Goal: Information Seeking & Learning: Check status

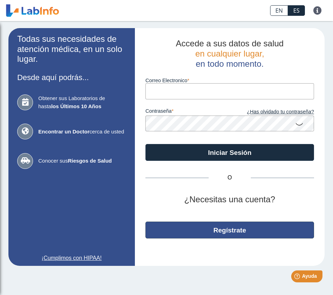
click at [209, 224] on button "Regístrate" at bounding box center [229, 230] width 169 height 17
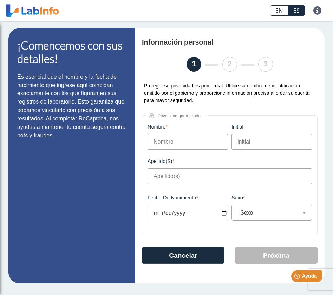
click at [196, 143] on input "Nombre" at bounding box center [187, 142] width 80 height 16
type input "Carmen V"
type input "Lanzo Rodriguez"
click at [245, 146] on input "initial" at bounding box center [271, 142] width 80 height 16
type input "V"
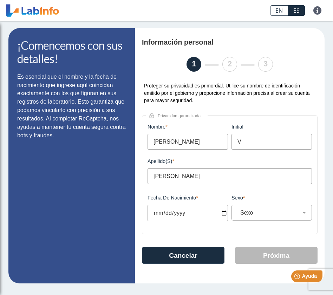
click at [204, 144] on input "Carmen V" at bounding box center [187, 142] width 80 height 16
type input "Carmen"
click at [263, 182] on input "Lanzo Rodriguez" at bounding box center [229, 176] width 164 height 16
click at [272, 187] on div "Apellido(s) Lanzo Rodriguez Este campo es requerido" at bounding box center [230, 175] width 168 height 34
click at [223, 214] on input "Fecha de Nacimiento" at bounding box center [187, 213] width 80 height 17
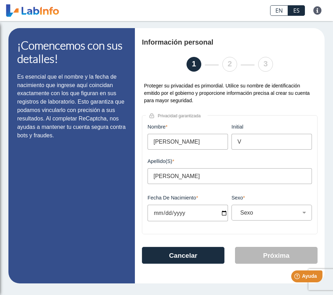
type input "1982-11-04"
click at [263, 213] on select "Sexo Masculino Femenino" at bounding box center [274, 212] width 74 height 7
select select "F"
click at [237, 210] on select "Sexo Masculino Femenino" at bounding box center [274, 212] width 74 height 7
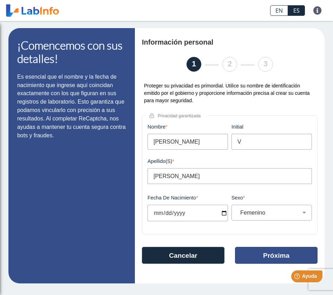
click at [256, 256] on button "Próxima" at bounding box center [276, 255] width 83 height 17
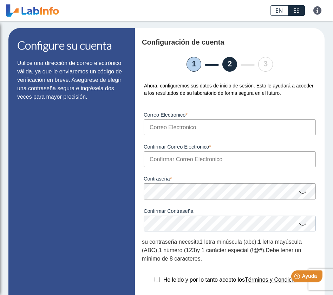
click at [208, 132] on input "Correo Electronico" at bounding box center [230, 127] width 172 height 16
type input "vanessalanz@gmail.com"
click at [196, 164] on input "Confirmar Correo Electronico" at bounding box center [230, 159] width 172 height 16
type input "vanessalanz@gmail.com"
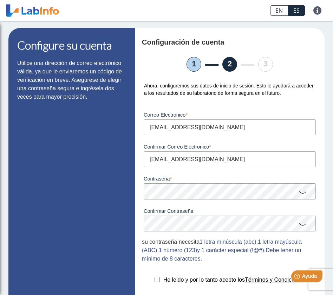
scroll to position [64, 0]
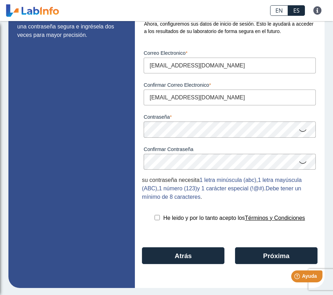
click at [238, 211] on div "Configuración de cuenta 1 2 3 Ahora, configuremos sus datos de inicio de sesión…" at bounding box center [230, 127] width 190 height 322
click at [154, 218] on input "checkbox" at bounding box center [156, 217] width 5 height 5
checkbox input "true"
click at [251, 246] on div "Configuración de cuenta 1 2 3 Ahora, configuremos sus datos de inicio de sesión…" at bounding box center [230, 127] width 190 height 322
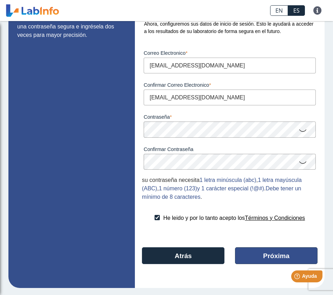
click at [253, 253] on button "Próxima" at bounding box center [276, 255] width 83 height 17
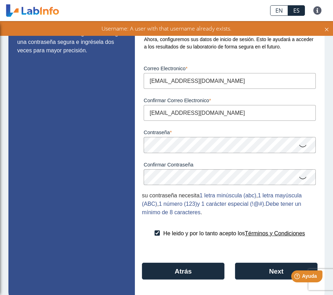
scroll to position [50, 0]
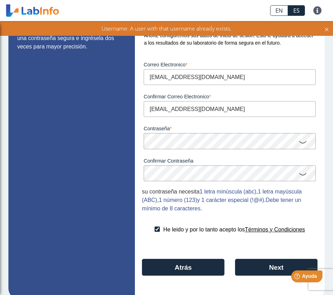
click at [240, 83] on input "[EMAIL_ADDRESS][DOMAIN_NAME]" at bounding box center [230, 77] width 172 height 16
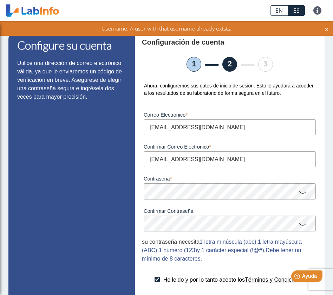
scroll to position [1, 0]
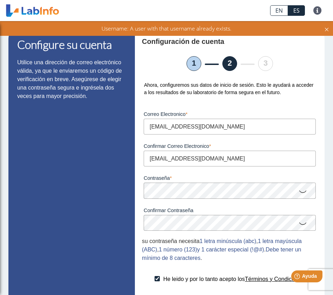
click at [193, 63] on li "1" at bounding box center [193, 63] width 15 height 15
click at [200, 65] on li "1" at bounding box center [193, 63] width 15 height 15
click at [227, 121] on input "[EMAIL_ADDRESS][DOMAIN_NAME]" at bounding box center [230, 127] width 172 height 16
click at [228, 130] on input "[EMAIL_ADDRESS][DOMAIN_NAME]" at bounding box center [230, 127] width 172 height 16
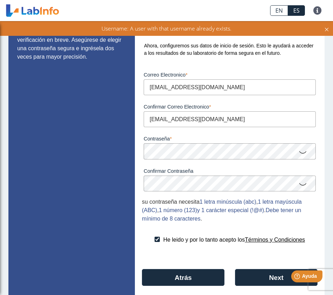
scroll to position [64, 0]
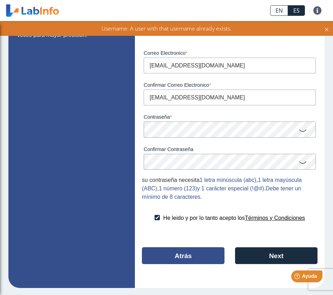
click at [192, 261] on button "Atrás" at bounding box center [183, 255] width 83 height 17
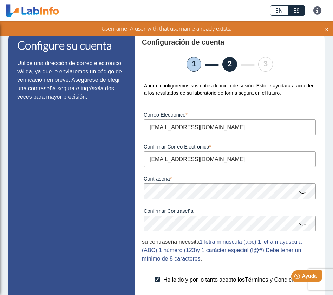
select select "F"
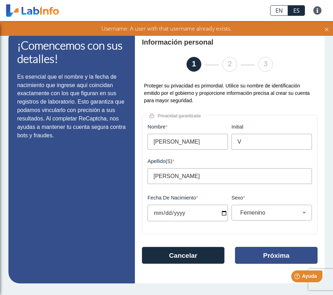
click at [273, 257] on button "Próxima" at bounding box center [276, 255] width 83 height 17
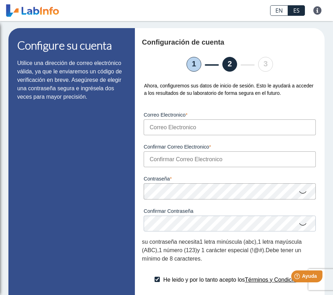
click at [202, 127] on input "Correo Electronico" at bounding box center [230, 127] width 172 height 16
type input "[EMAIL_ADDRESS][DOMAIN_NAME]"
click at [174, 167] on input "Confirmar Correo Electronico" at bounding box center [230, 159] width 172 height 16
type input "[EMAIL_ADDRESS][DOMAIN_NAME]"
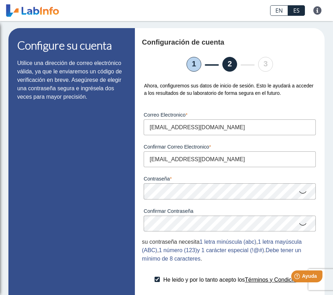
click at [299, 193] on icon at bounding box center [302, 192] width 8 height 14
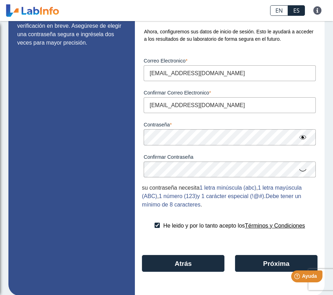
scroll to position [64, 0]
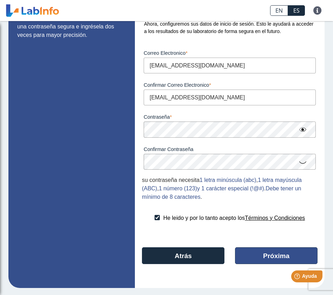
click at [249, 251] on button "Próxima" at bounding box center [276, 255] width 83 height 17
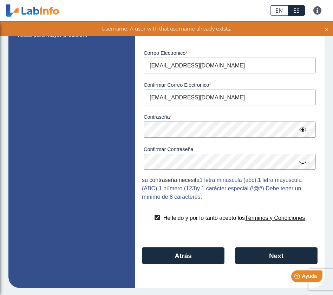
click at [328, 30] on icon at bounding box center [327, 29] width 6 height 8
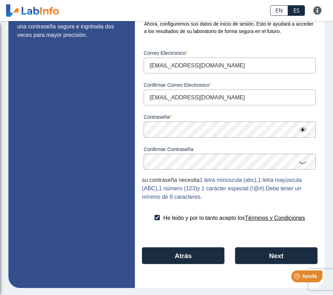
scroll to position [0, 0]
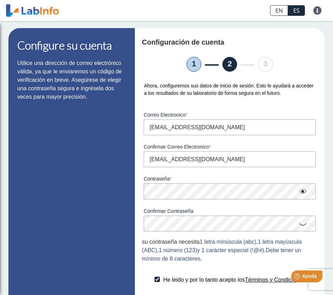
click at [195, 63] on li "1" at bounding box center [193, 64] width 15 height 15
click at [193, 62] on li "1" at bounding box center [193, 64] width 15 height 15
select select "F"
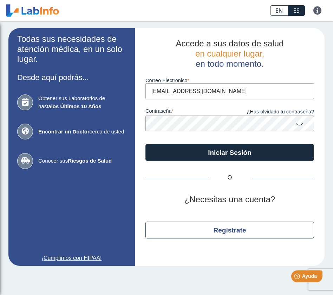
click at [297, 121] on icon at bounding box center [299, 124] width 8 height 14
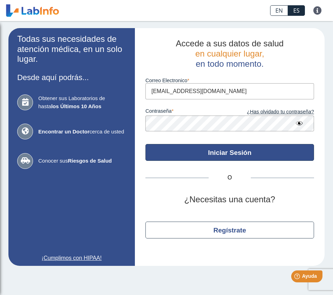
drag, startPoint x: 225, startPoint y: 172, endPoint x: 220, endPoint y: 155, distance: 17.8
click at [222, 158] on div "Accede a sus datos de salud en cualquier lugar, en todo momento. Correo Electro…" at bounding box center [230, 147] width 190 height 238
click at [220, 154] on button "Iniciar Sesión" at bounding box center [229, 152] width 169 height 17
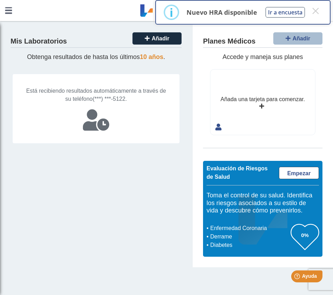
click at [265, 105] on div "Añada una tarjeta para comenzar." at bounding box center [262, 102] width 105 height 65
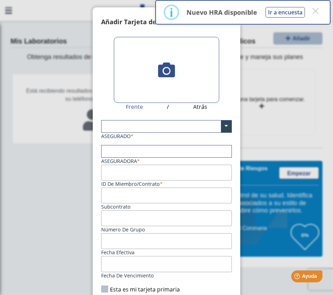
click at [50, 153] on ngb-modal-window "Tarjetas Añadir Tarjeta de Plan Médico  My Cards Frente / Atrás ASEGURADO × As…" at bounding box center [166, 147] width 333 height 295
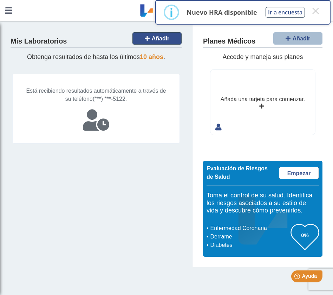
click at [152, 44] on button "Añadir" at bounding box center [156, 38] width 49 height 12
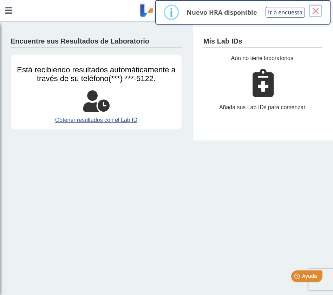
click at [311, 11] on button "×" at bounding box center [315, 11] width 13 height 13
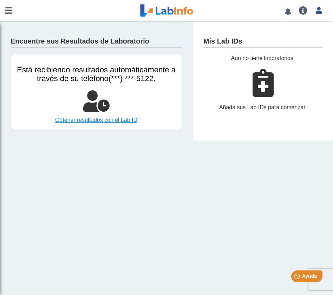
click at [98, 122] on link "Obtener resultados con el Lab ID" at bounding box center [96, 120] width 160 height 8
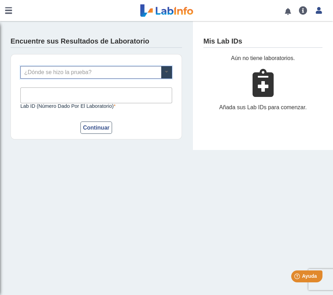
click at [169, 71] on span at bounding box center [166, 72] width 11 height 12
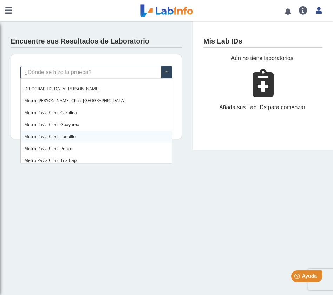
scroll to position [495, 0]
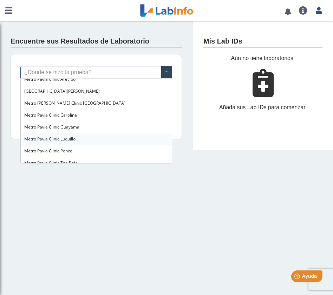
click at [100, 134] on div "Metro Pavia Clinic Luquillo" at bounding box center [96, 139] width 151 height 12
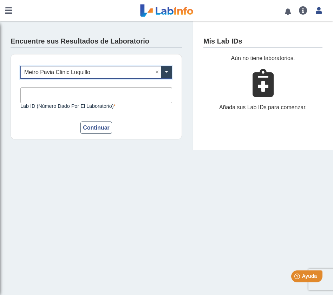
click at [88, 95] on input "Lab ID (número dado por el laboratorio)" at bounding box center [96, 95] width 152 height 16
type input "22691"
click at [96, 125] on button "Continuar" at bounding box center [96, 127] width 32 height 12
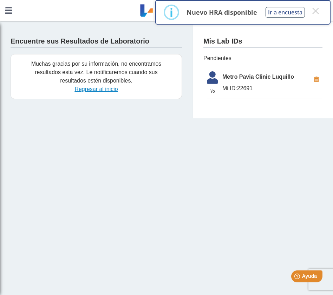
click at [100, 88] on link "Regresar al inicio" at bounding box center [95, 89] width 43 height 6
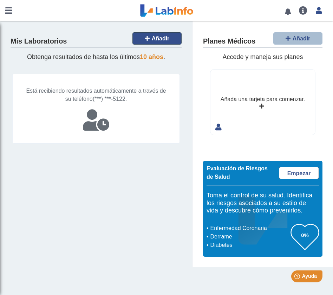
click at [159, 40] on span "Añadir" at bounding box center [161, 38] width 18 height 6
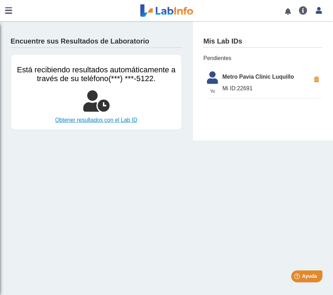
click at [126, 120] on link "Obtener resultados con el Lab ID" at bounding box center [96, 120] width 160 height 8
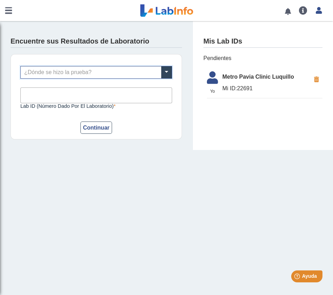
click at [138, 75] on input "text" at bounding box center [96, 72] width 151 height 12
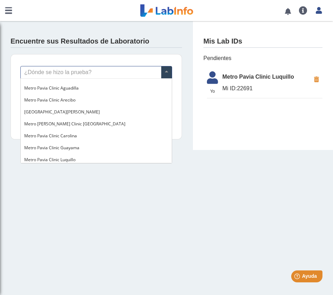
scroll to position [480, 0]
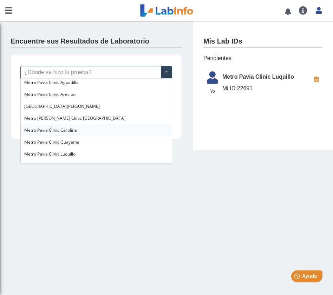
click at [106, 129] on div "Metro Pavia Clinic Carolina" at bounding box center [96, 130] width 151 height 12
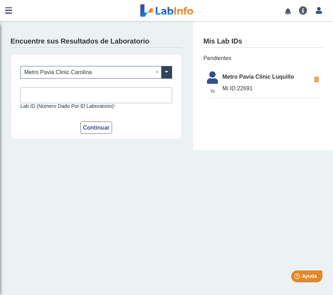
click at [145, 92] on input "Lab ID (número dado por el laboratorio)" at bounding box center [96, 95] width 152 height 16
type input "22691"
click at [100, 129] on button "Continuar" at bounding box center [96, 127] width 32 height 12
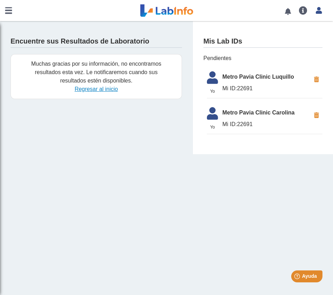
drag, startPoint x: 109, startPoint y: 92, endPoint x: 108, endPoint y: 89, distance: 3.5
click at [108, 89] on span "Regresar al inicio" at bounding box center [96, 89] width 160 height 8
click at [108, 89] on link "Regresar al inicio" at bounding box center [95, 89] width 43 height 6
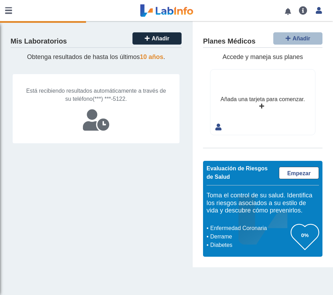
click at [151, 45] on div "Mis Laboratorios Añadir" at bounding box center [96, 40] width 171 height 16
click at [152, 40] on span "Añadir" at bounding box center [161, 38] width 18 height 6
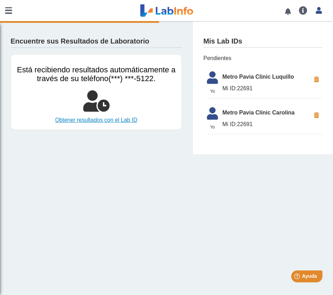
click at [89, 118] on link "Obtener resultados con el Lab ID" at bounding box center [96, 120] width 160 height 8
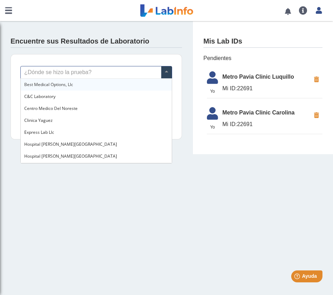
click at [88, 71] on input "text" at bounding box center [96, 72] width 151 height 12
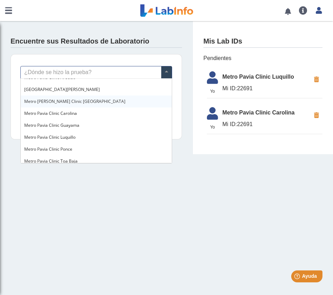
scroll to position [499, 0]
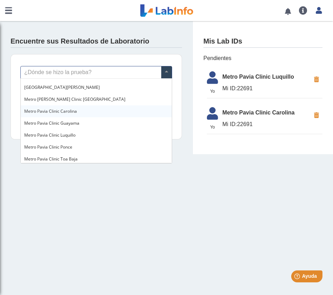
click at [80, 109] on div "Metro Pavia Clinic Carolina" at bounding box center [96, 111] width 151 height 12
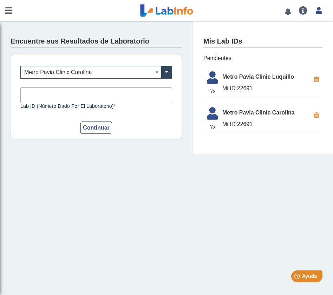
click at [98, 97] on input "Lab ID (número dado por el laboratorio)" at bounding box center [96, 95] width 152 height 16
type input "2040326"
click at [93, 128] on button "Continuar" at bounding box center [96, 127] width 32 height 12
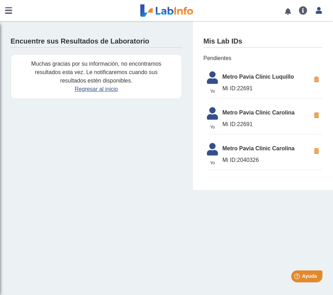
click at [314, 151] on icon at bounding box center [316, 151] width 12 height 13
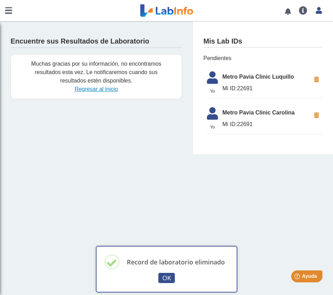
click at [87, 91] on link "Regresar al inicio" at bounding box center [95, 89] width 43 height 6
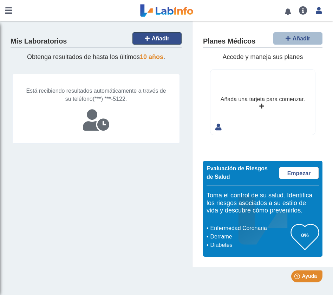
click at [152, 43] on button "Añadir" at bounding box center [156, 38] width 49 height 12
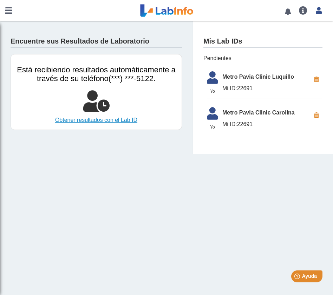
click at [111, 118] on link "Obtener resultados con el Lab ID" at bounding box center [96, 120] width 160 height 8
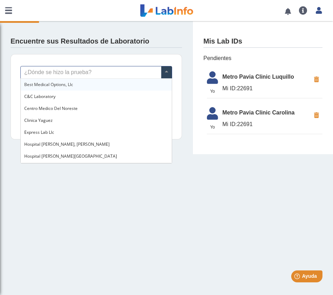
click at [74, 76] on input "text" at bounding box center [96, 72] width 151 height 12
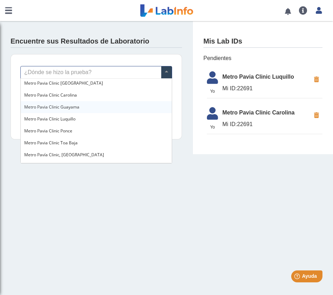
scroll to position [515, 0]
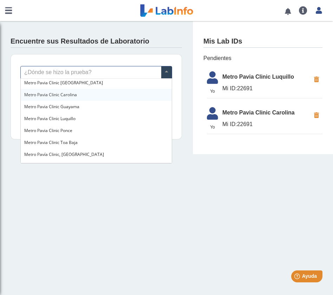
click at [74, 93] on span "Metro Pavia Clinic Carolina" at bounding box center [50, 95] width 53 height 6
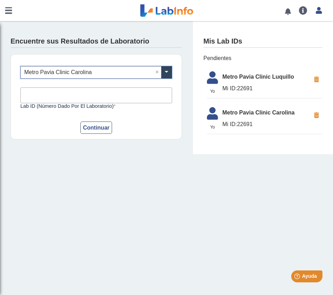
click at [74, 93] on input "Lab ID (número dado por el laboratorio)" at bounding box center [96, 95] width 152 height 16
type input "1035904"
click at [90, 127] on button "Continuar" at bounding box center [96, 127] width 32 height 12
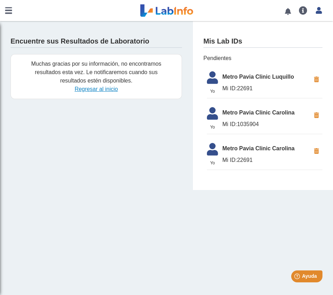
click at [98, 86] on link "Regresar al inicio" at bounding box center [95, 89] width 43 height 6
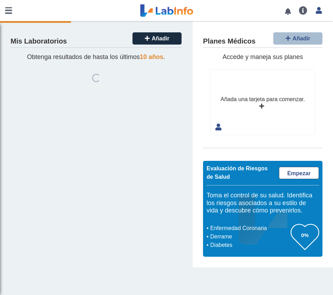
click at [149, 33] on button "Añadir" at bounding box center [156, 38] width 49 height 12
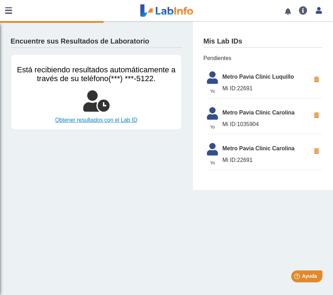
click at [123, 122] on link "Obtener resultados con el Lab ID" at bounding box center [96, 120] width 160 height 8
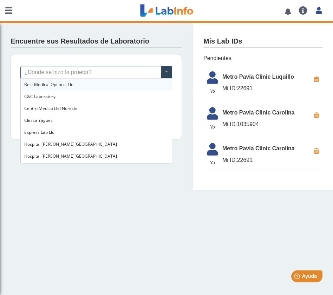
click at [118, 73] on input "text" at bounding box center [96, 72] width 151 height 12
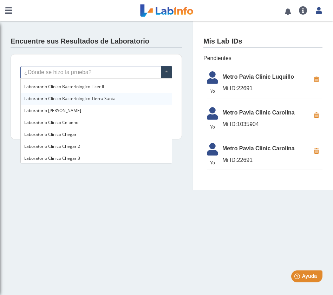
scroll to position [226, 0]
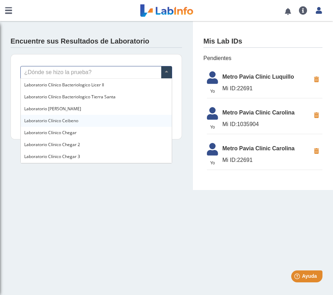
click at [78, 120] on span "Laboratorio Clínico Ceibeno" at bounding box center [51, 121] width 54 height 6
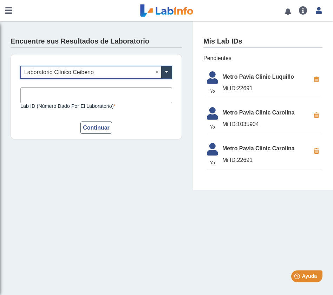
click at [114, 94] on input "Lab ID (número dado por el laboratorio)" at bounding box center [96, 95] width 152 height 16
type input "132412"
click at [96, 125] on button "Continuar" at bounding box center [96, 127] width 32 height 12
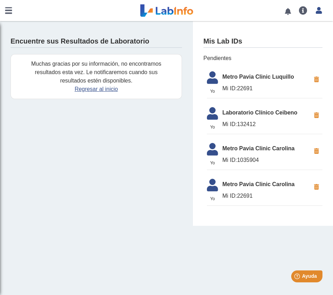
click at [237, 118] on li "Yo Yo Laboratorio Clínico Ceibeno Mi ID: 132412" at bounding box center [265, 119] width 116 height 31
click at [318, 9] on icon at bounding box center [319, 10] width 6 height 5
click at [286, 31] on link "Perfil" at bounding box center [285, 31] width 79 height 21
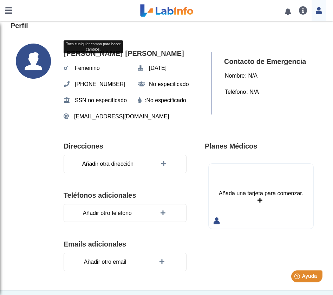
scroll to position [17, 0]
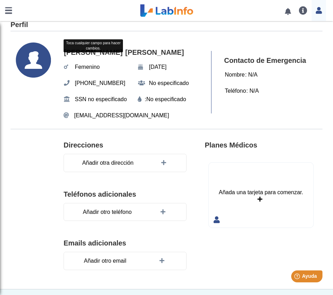
click at [170, 132] on section "Direcciones Añadir otra dirección Teléfonos adicionales Añadir otro teléfono Em…" at bounding box center [167, 209] width 312 height 160
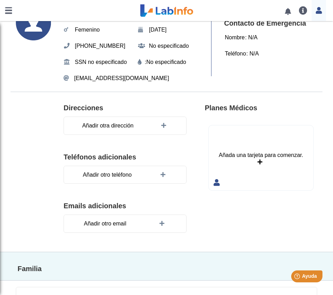
scroll to position [39, 0]
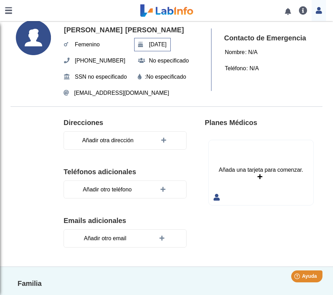
click at [166, 44] on span "[DATE]" at bounding box center [158, 44] width 22 height 13
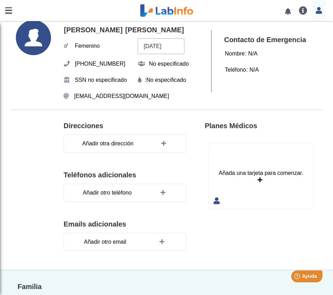
click at [151, 46] on input "[DATE]" at bounding box center [161, 46] width 47 height 16
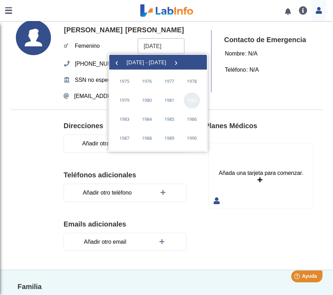
click at [192, 100] on span "1982" at bounding box center [192, 100] width 16 height 16
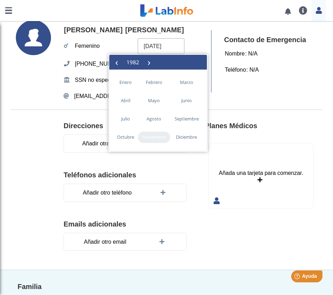
click at [158, 142] on span "noviembre" at bounding box center [154, 137] width 32 height 11
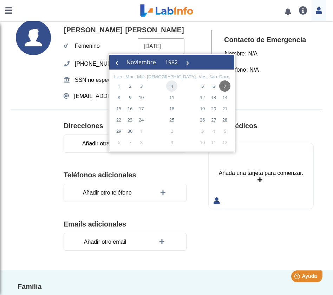
click at [166, 88] on span "4" at bounding box center [171, 85] width 11 height 11
type input "[DATE]"
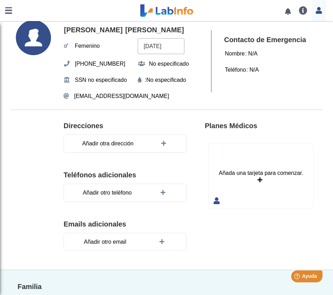
scroll to position [0, 0]
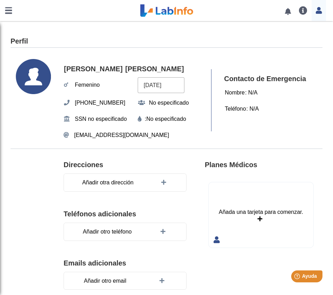
click at [28, 72] on use at bounding box center [33, 76] width 35 height 35
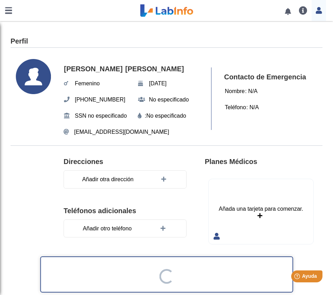
click at [5, 8] on link at bounding box center [8, 10] width 17 height 21
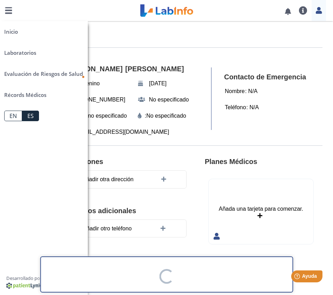
click at [186, 60] on div "[PERSON_NAME] [PERSON_NAME] [DATE] (787) 426-5122 No especificado SSN no especi…" at bounding box center [134, 98] width 141 height 79
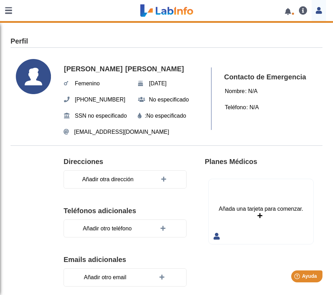
click at [8, 9] on link at bounding box center [8, 10] width 17 height 21
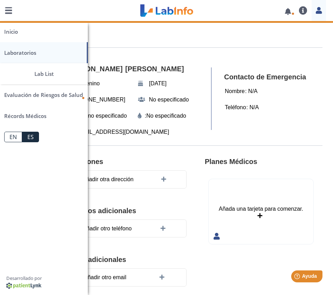
click at [22, 52] on link "Laboratorios" at bounding box center [44, 52] width 88 height 21
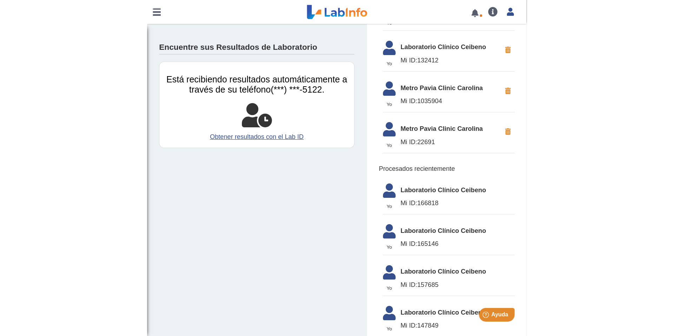
scroll to position [74, 0]
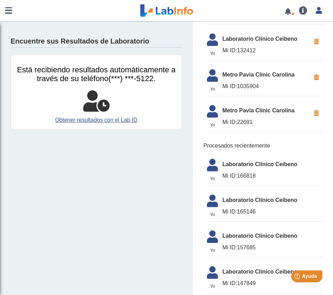
click at [237, 162] on span "Laboratorio Clínico Ceibeno" at bounding box center [272, 164] width 100 height 8
click at [285, 12] on link at bounding box center [288, 11] width 14 height 5
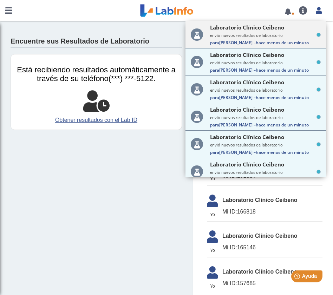
click at [251, 37] on small "envió nuevos resultados de laboratorio" at bounding box center [265, 35] width 111 height 5
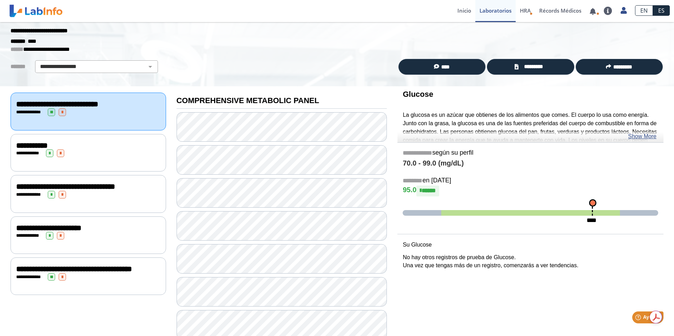
scroll to position [16, 0]
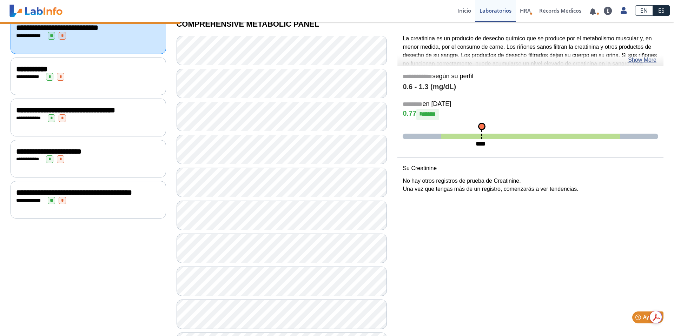
scroll to position [96, 0]
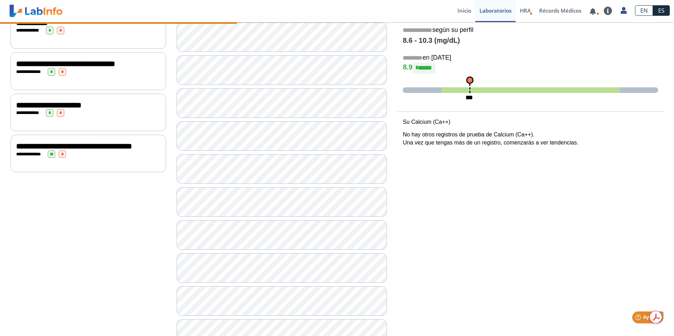
scroll to position [139, 0]
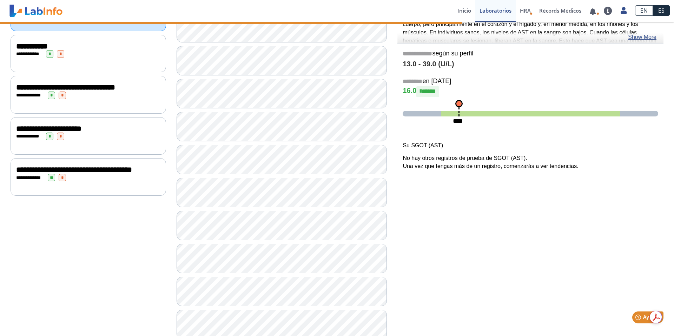
scroll to position [118, 0]
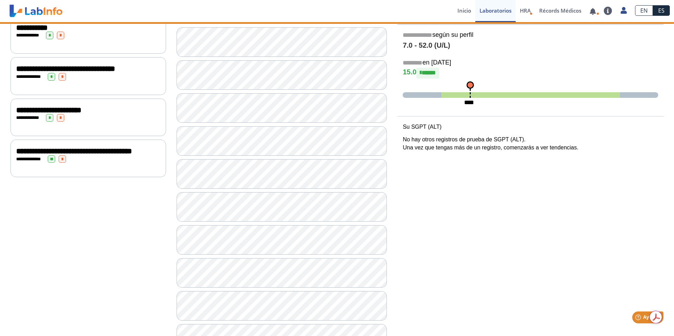
scroll to position [138, 0]
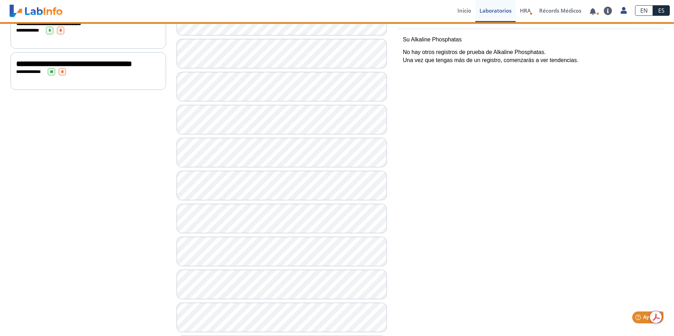
scroll to position [231, 0]
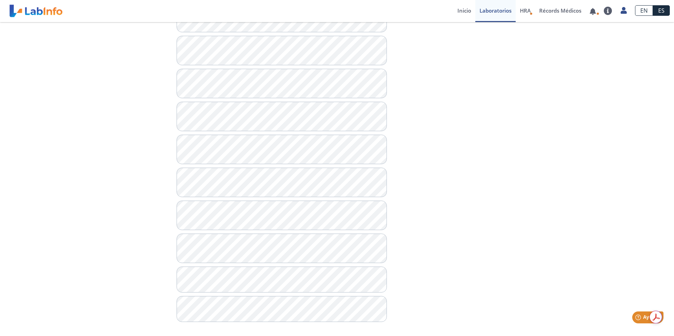
scroll to position [329, 0]
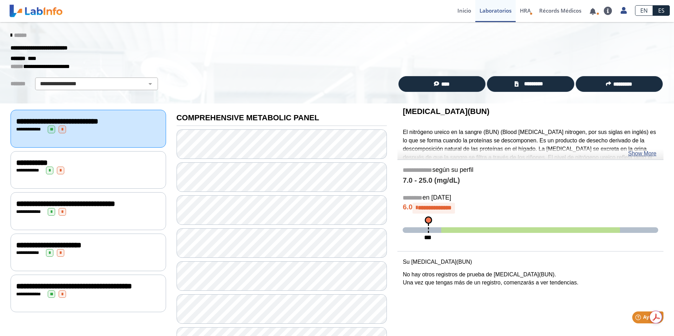
click at [112, 171] on div "**********" at bounding box center [88, 171] width 144 height 8
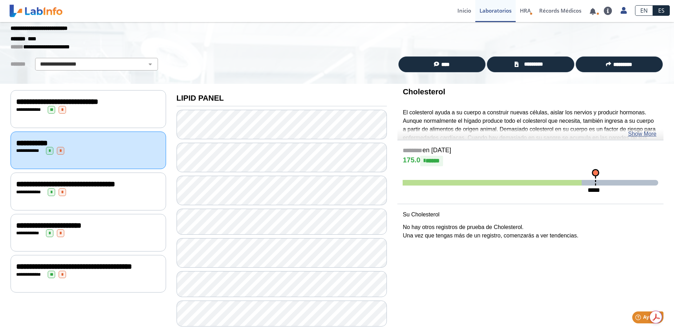
scroll to position [28, 0]
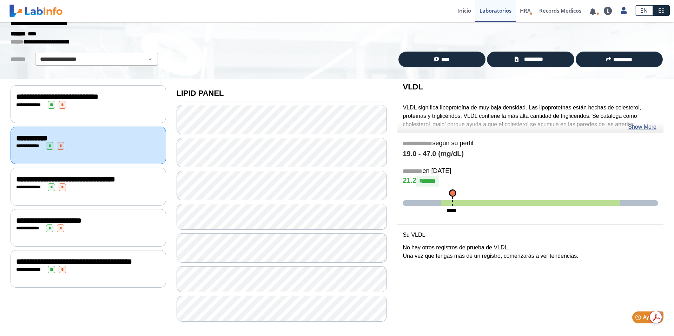
scroll to position [28, 0]
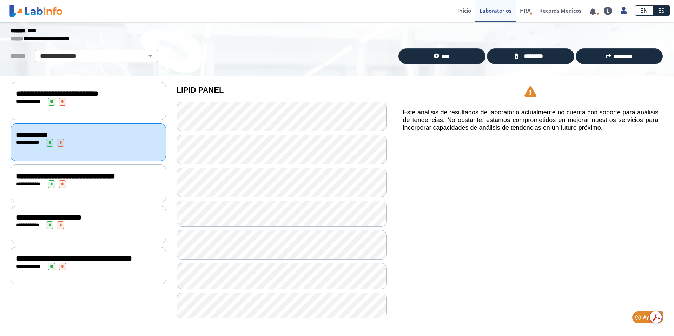
click at [66, 196] on div "**********" at bounding box center [89, 184] width 156 height 38
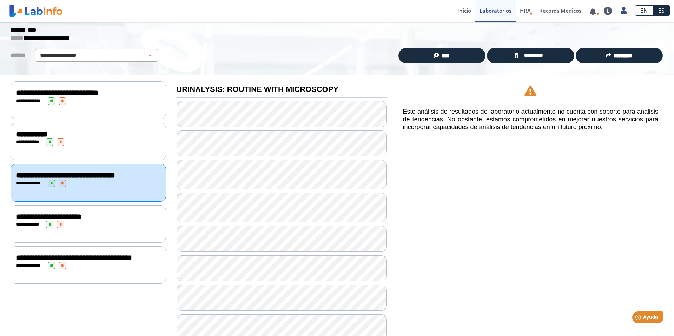
click at [84, 239] on div "**********" at bounding box center [89, 224] width 156 height 38
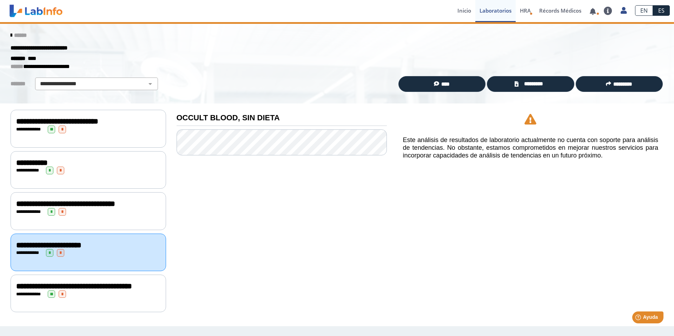
scroll to position [3, 0]
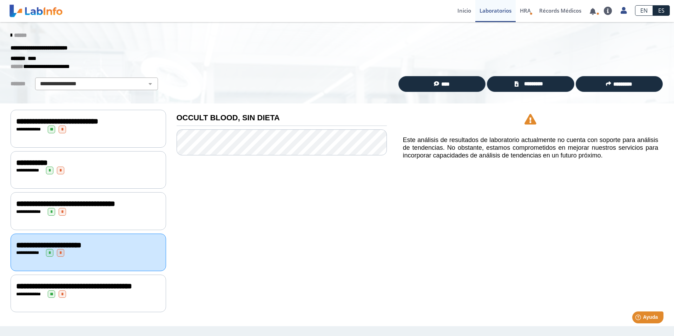
click at [99, 291] on div "**********" at bounding box center [88, 286] width 144 height 8
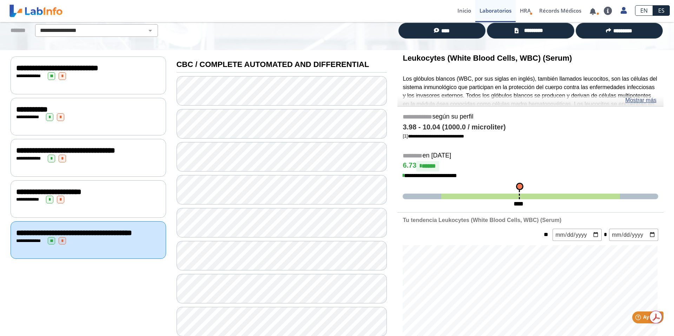
scroll to position [54, 0]
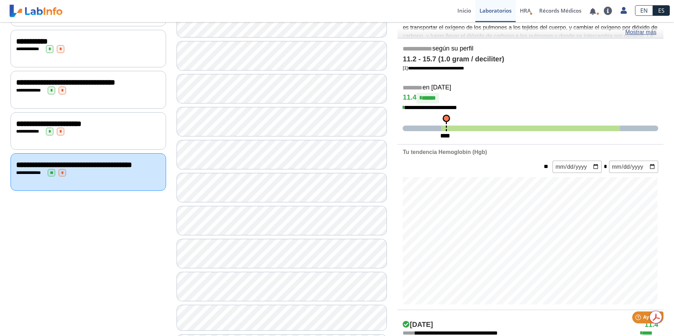
scroll to position [118, 0]
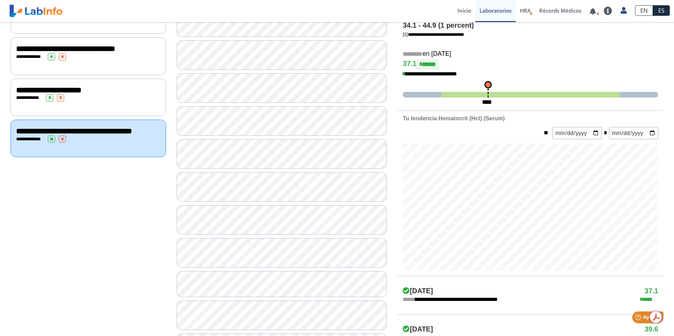
scroll to position [157, 0]
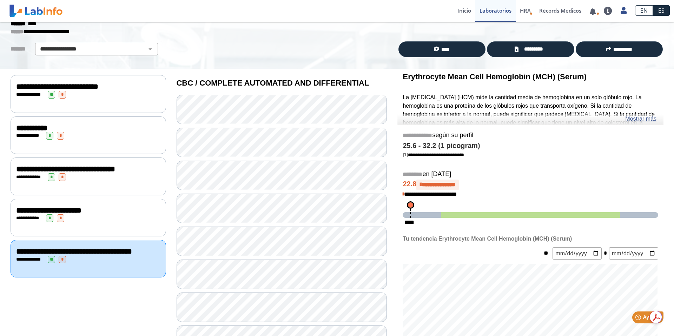
scroll to position [33, 0]
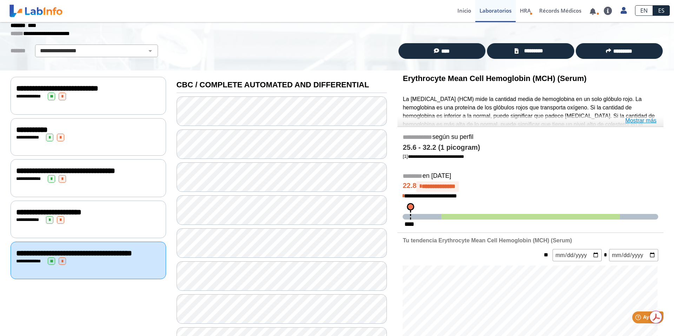
click at [332, 123] on link "Mostrar más" at bounding box center [640, 121] width 31 height 8
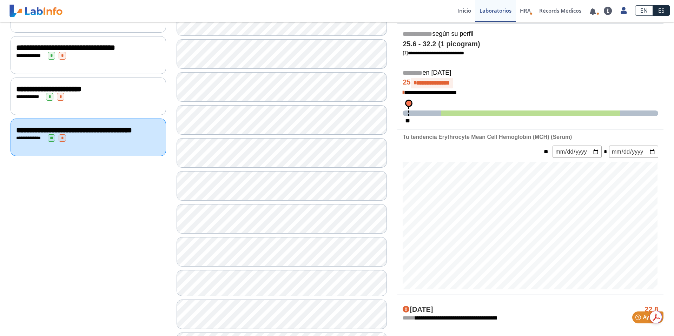
scroll to position [157, 0]
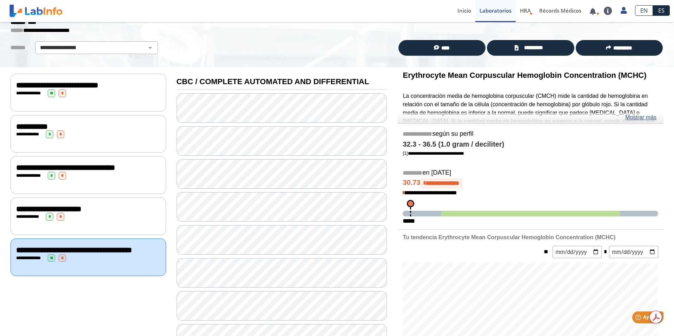
scroll to position [36, 0]
click at [332, 120] on link "Mostrar más" at bounding box center [640, 118] width 31 height 8
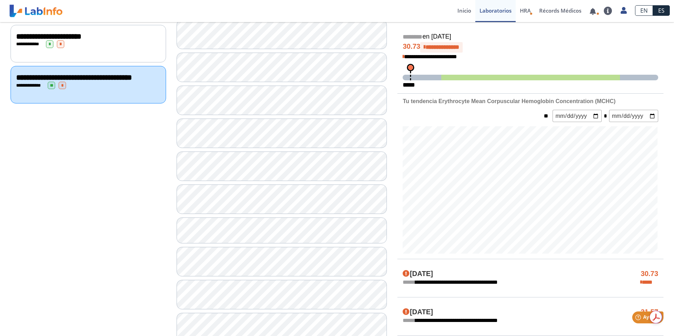
scroll to position [210, 0]
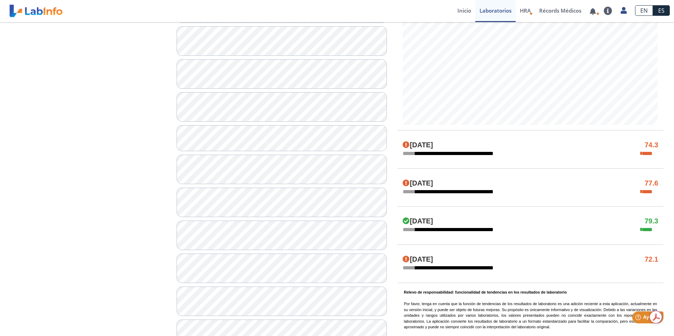
scroll to position [297, 0]
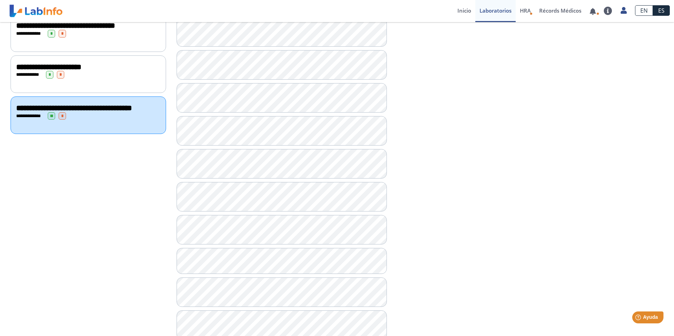
scroll to position [178, 0]
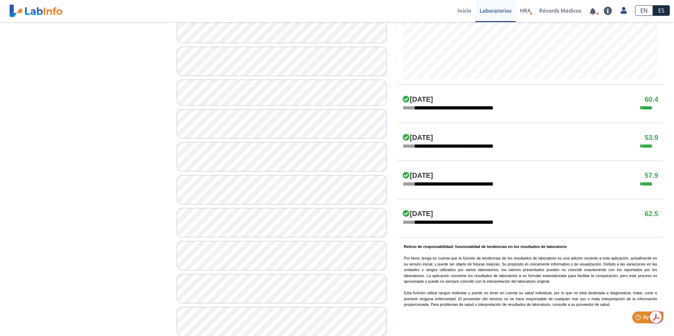
scroll to position [345, 0]
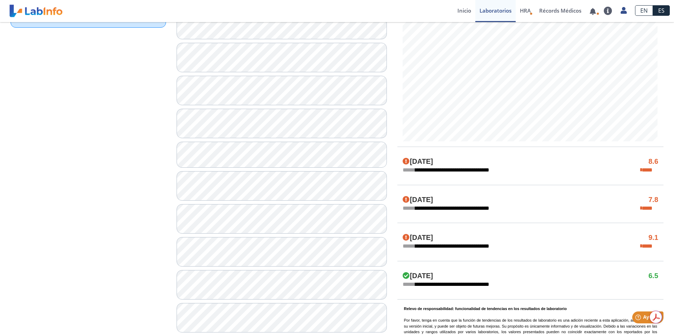
scroll to position [283, 0]
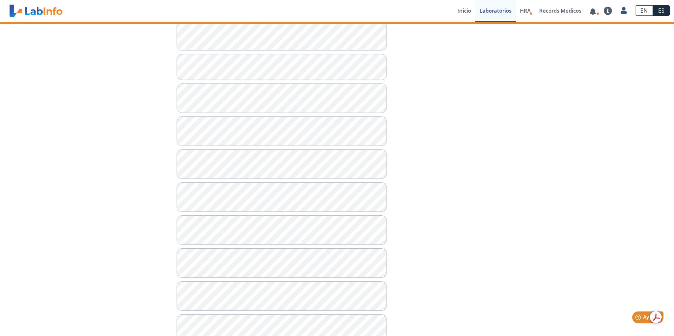
scroll to position [368, 0]
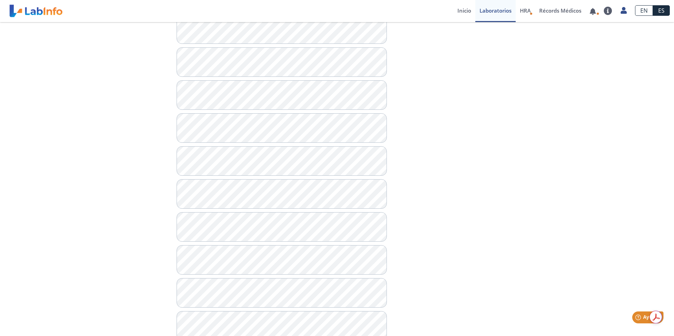
scroll to position [464, 0]
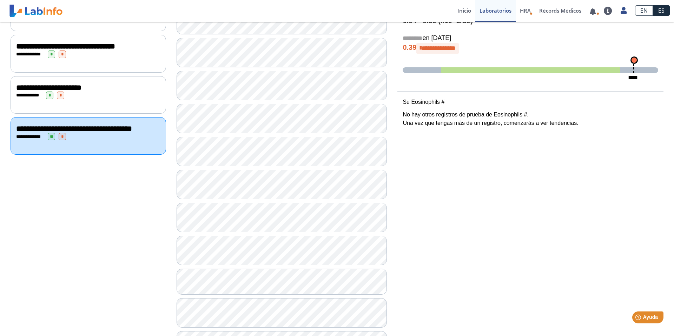
scroll to position [154, 0]
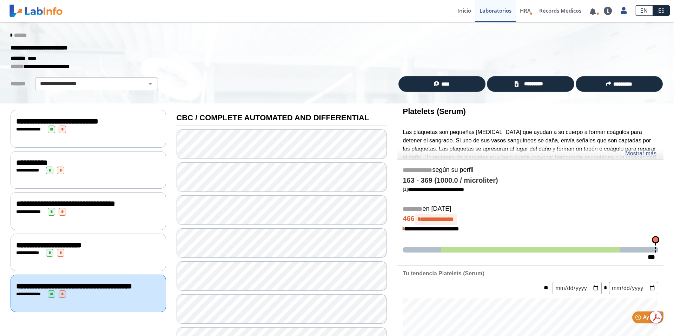
click at [83, 123] on span "**********" at bounding box center [57, 122] width 82 height 8
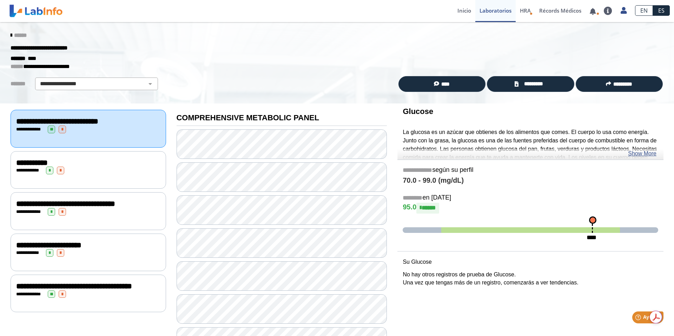
click at [123, 165] on div "**********" at bounding box center [88, 163] width 144 height 8
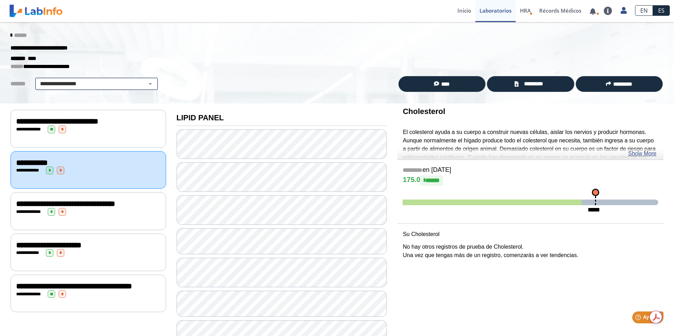
click at [128, 80] on div "**********" at bounding box center [96, 84] width 123 height 13
click at [128, 86] on select "**********" at bounding box center [96, 84] width 119 height 8
click at [129, 135] on div "**********" at bounding box center [89, 129] width 156 height 38
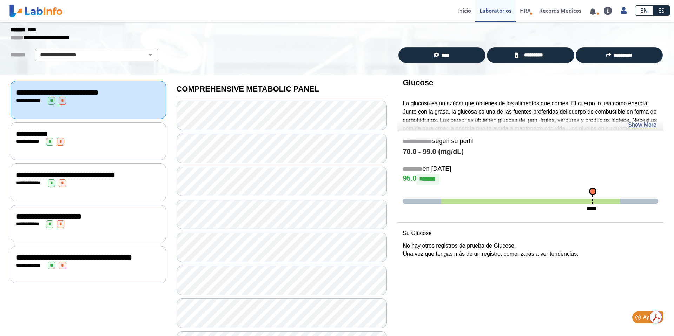
scroll to position [14, 0]
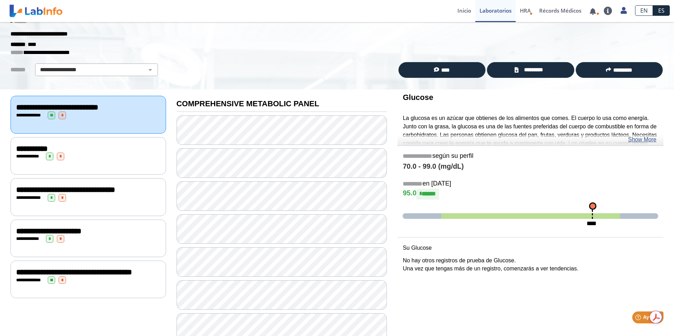
click at [90, 140] on div "**********" at bounding box center [89, 156] width 156 height 38
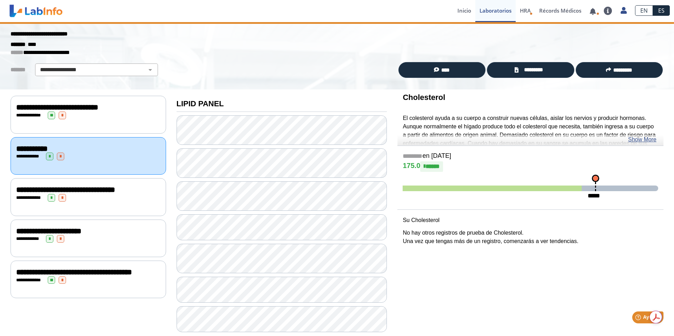
click at [93, 153] on div "**********" at bounding box center [88, 157] width 144 height 8
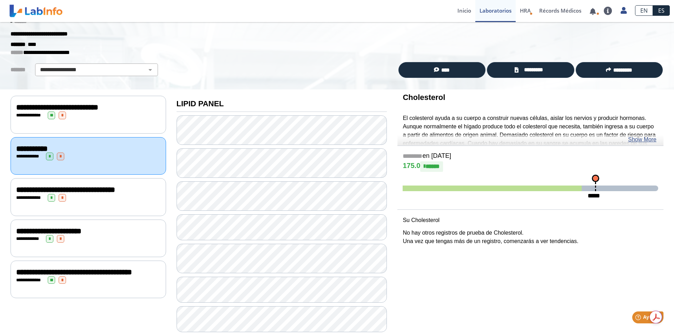
click at [106, 202] on div "**********" at bounding box center [88, 198] width 144 height 8
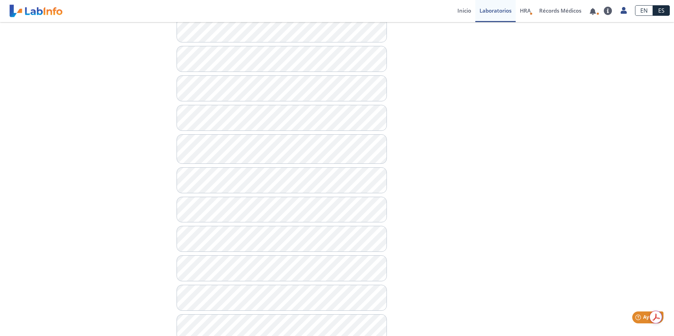
scroll to position [319, 0]
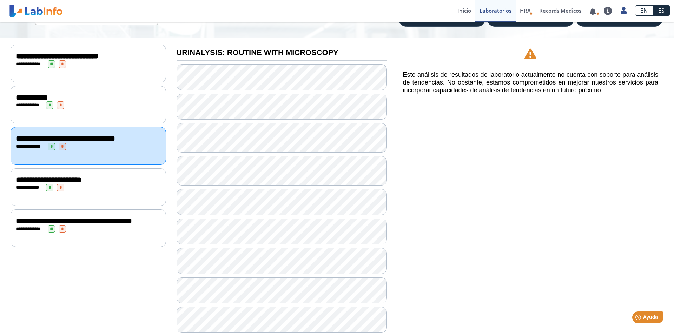
scroll to position [65, 0]
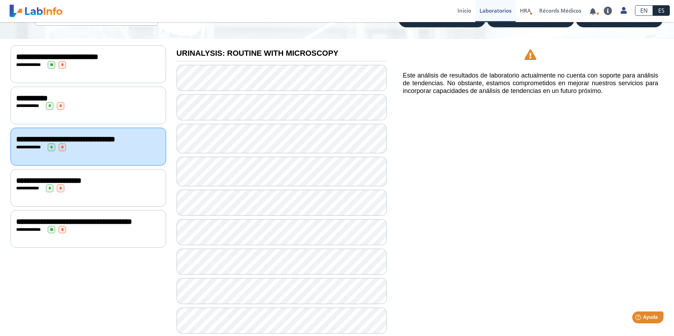
click at [118, 192] on div "**********" at bounding box center [88, 189] width 144 height 8
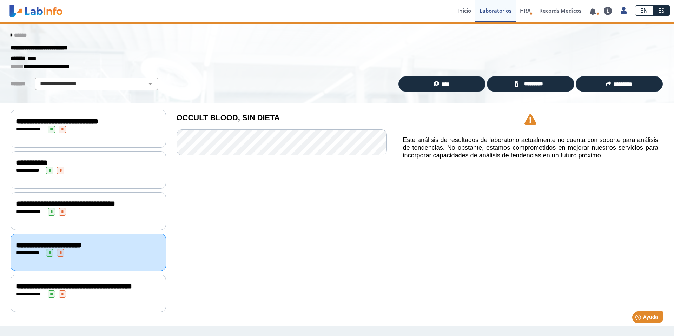
scroll to position [3, 0]
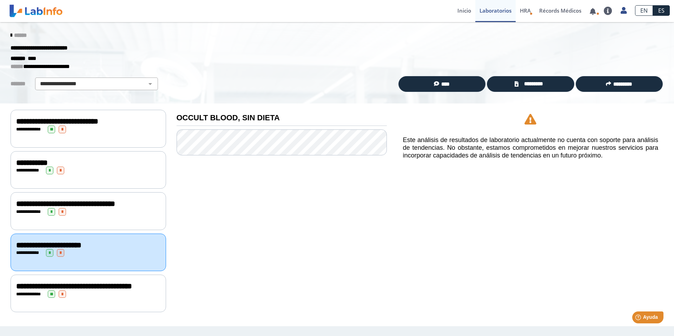
click at [147, 295] on div "**********" at bounding box center [88, 295] width 144 height 8
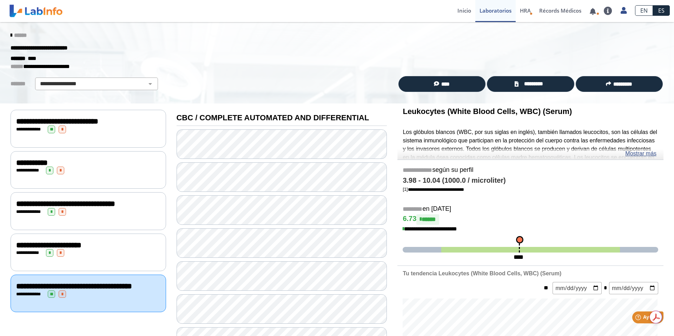
click at [92, 129] on div "**********" at bounding box center [88, 130] width 144 height 8
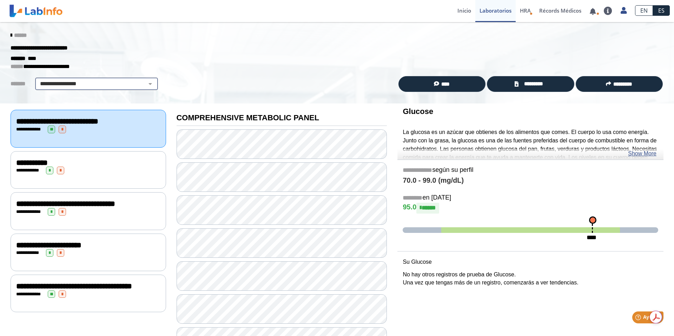
click at [109, 85] on select "**********" at bounding box center [96, 84] width 119 height 8
click at [21, 34] on span "******" at bounding box center [20, 35] width 13 height 5
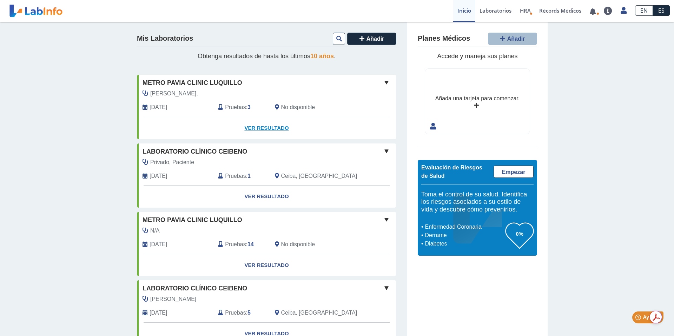
click at [256, 127] on link "Ver Resultado" at bounding box center [266, 128] width 259 height 22
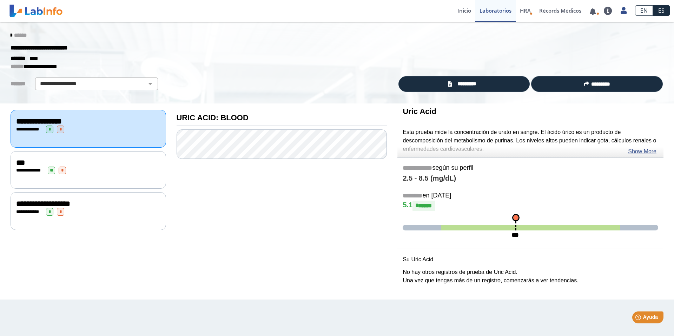
click at [113, 165] on div "***" at bounding box center [88, 163] width 144 height 8
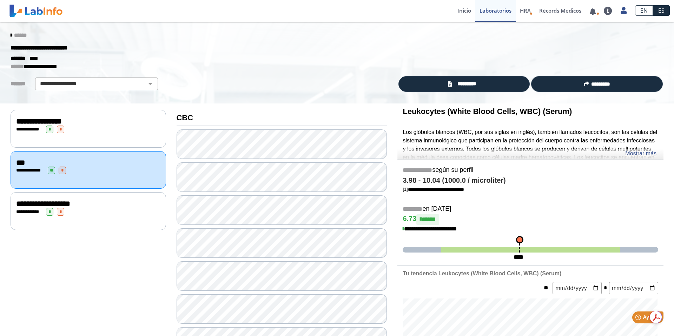
click at [124, 213] on div "**********" at bounding box center [88, 212] width 144 height 8
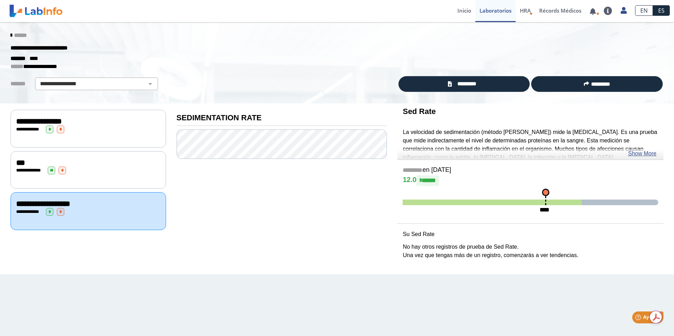
click at [19, 37] on span "******" at bounding box center [20, 35] width 13 height 5
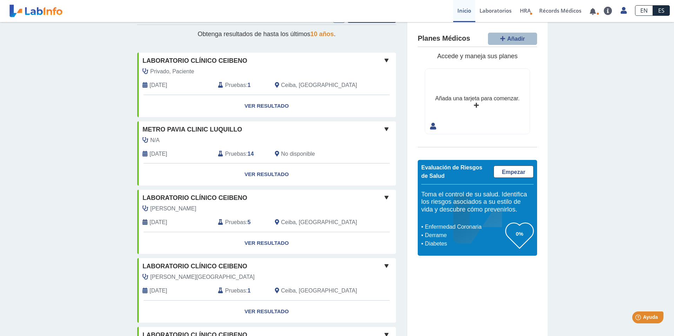
scroll to position [24, 0]
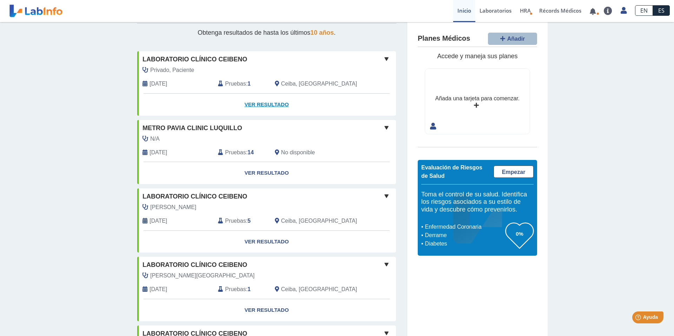
click at [259, 104] on link "Ver Resultado" at bounding box center [266, 105] width 259 height 22
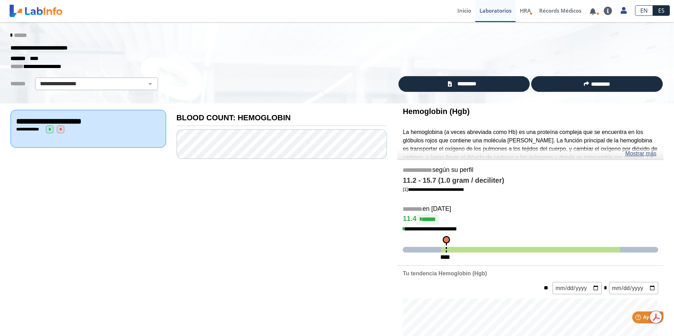
click at [12, 36] on icon at bounding box center [11, 36] width 1 height 6
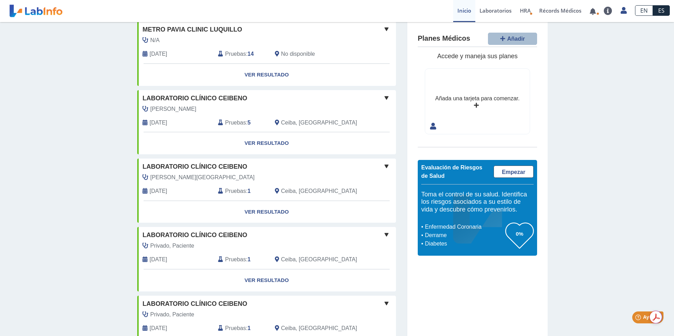
scroll to position [57, 0]
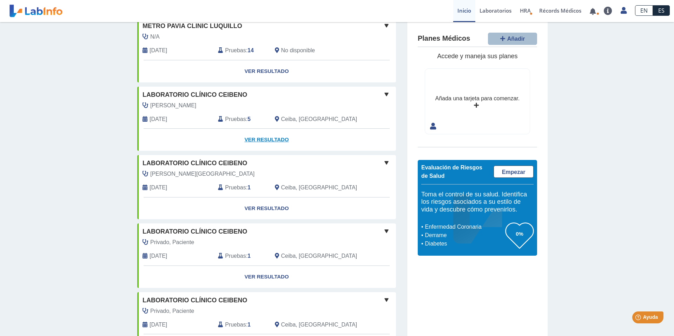
click at [257, 137] on link "Ver Resultado" at bounding box center [266, 140] width 259 height 22
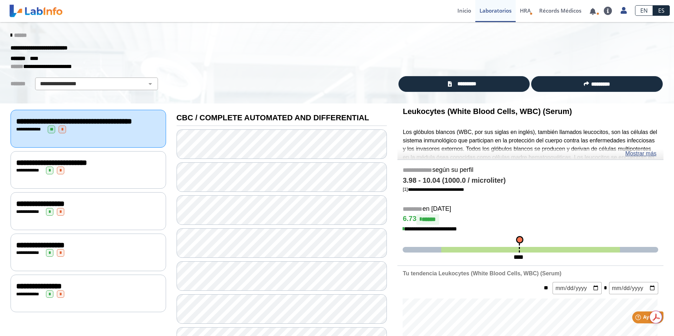
click at [120, 174] on div "**********" at bounding box center [88, 171] width 144 height 8
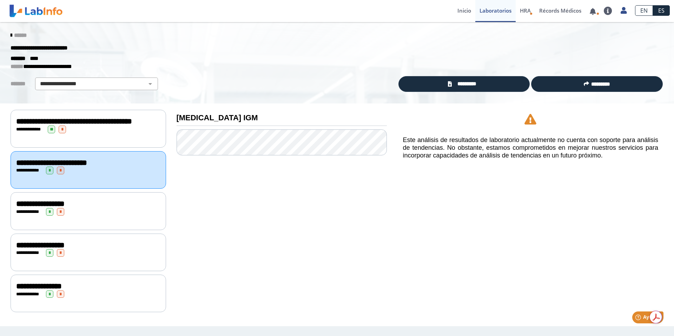
click at [121, 208] on div "**********" at bounding box center [88, 204] width 144 height 8
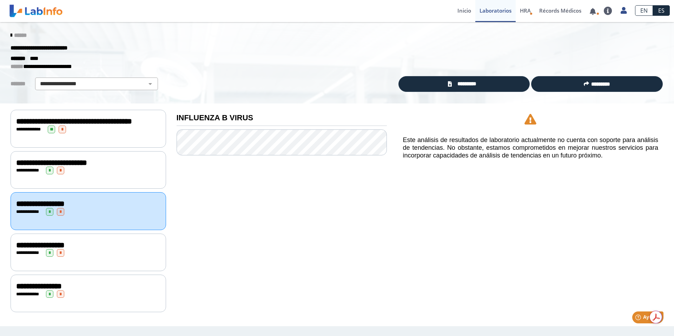
click at [122, 257] on div "**********" at bounding box center [88, 253] width 144 height 8
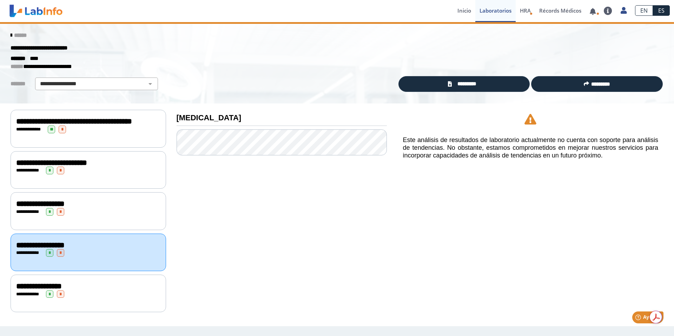
click at [123, 285] on div "**********" at bounding box center [89, 294] width 156 height 38
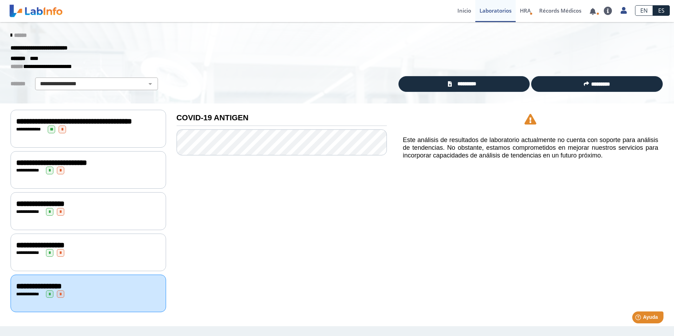
click at [12, 36] on icon at bounding box center [11, 36] width 1 height 6
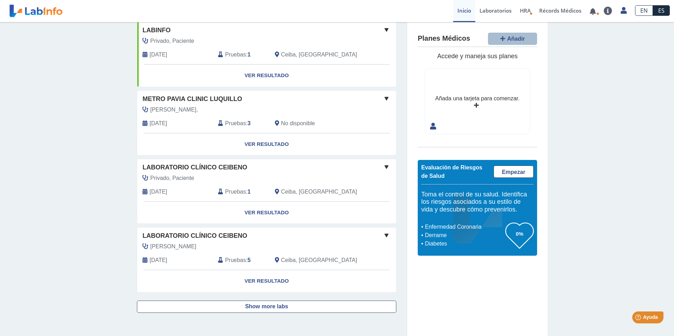
scroll to position [468, 0]
click at [275, 284] on link "Ver Resultado" at bounding box center [266, 281] width 259 height 22
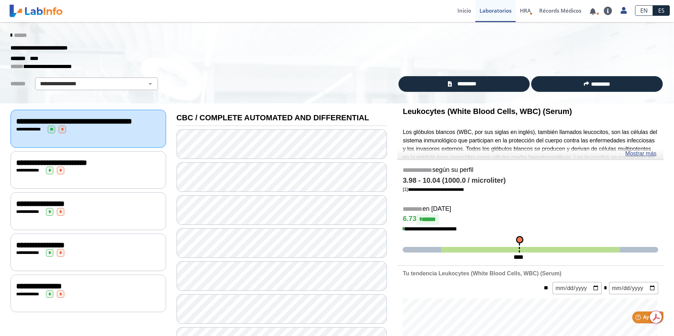
click at [16, 35] on link "******" at bounding box center [19, 35] width 16 height 5
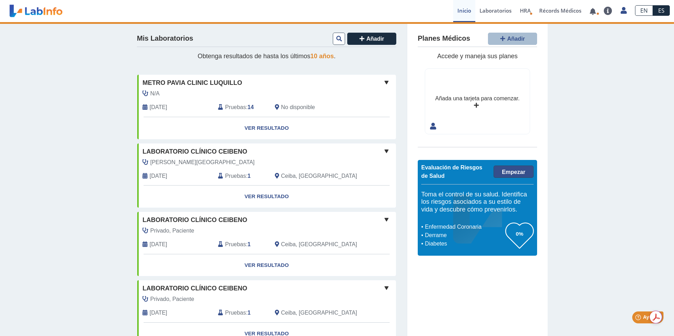
click at [332, 173] on span "Empezar" at bounding box center [514, 172] width 24 height 6
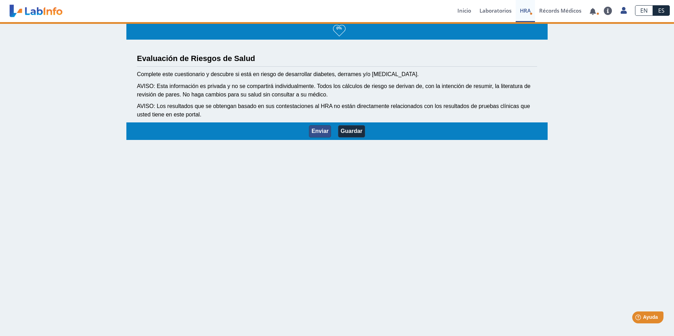
click at [317, 133] on button "Enviar" at bounding box center [320, 131] width 22 height 12
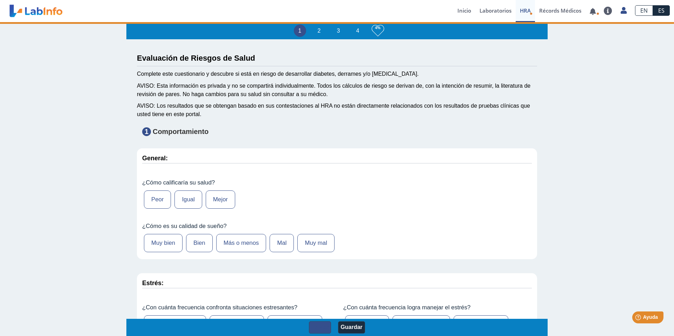
type input "[PERSON_NAME] Lanzó [PERSON_NAME]"
type input "[DATE]"
select select
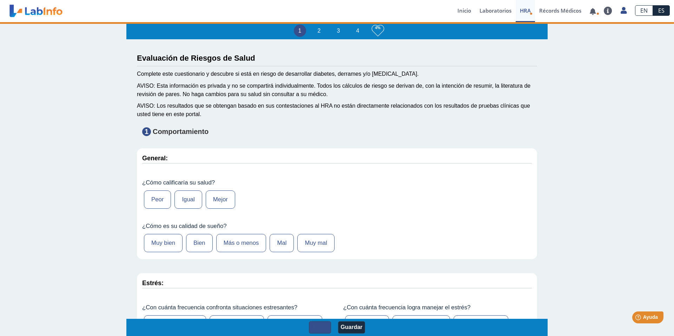
select select
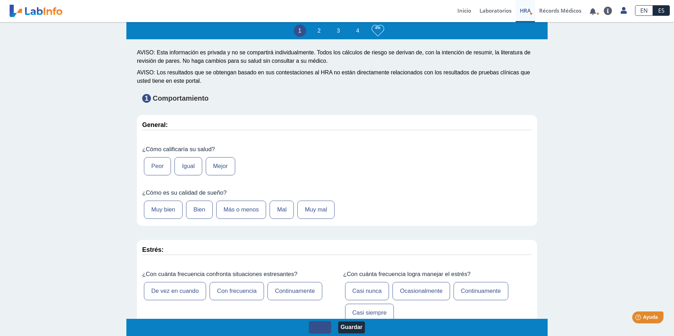
scroll to position [36, 0]
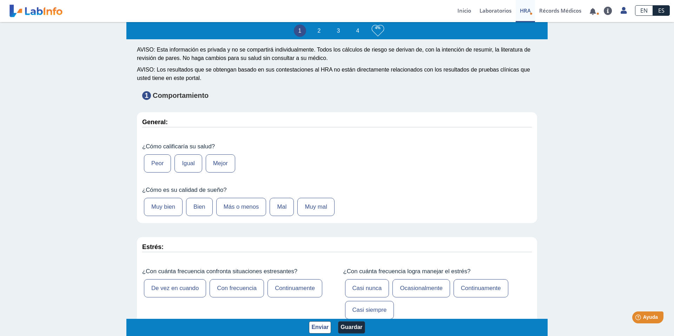
click at [163, 167] on label "Peor" at bounding box center [157, 163] width 27 height 18
click at [0, 0] on input "Peor" at bounding box center [0, 0] width 0 height 0
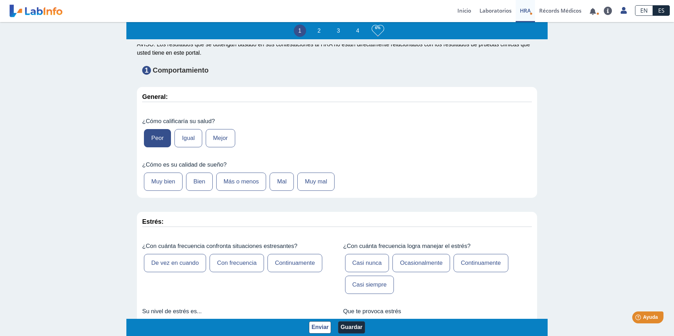
scroll to position [63, 0]
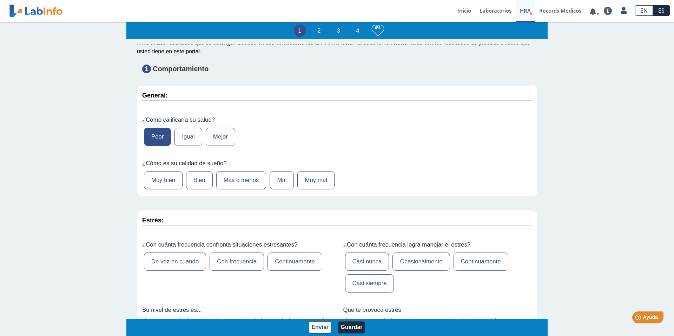
click at [210, 180] on label "Bien" at bounding box center [199, 180] width 27 height 18
click at [0, 0] on input "Bien" at bounding box center [0, 0] width 0 height 0
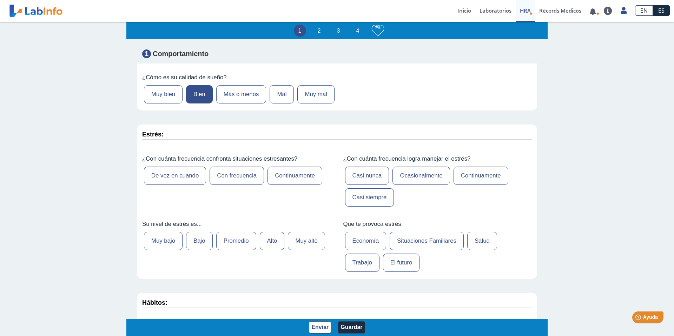
scroll to position [150, 0]
click at [249, 174] on label "Con frecuencia" at bounding box center [237, 175] width 54 height 18
click at [0, 0] on input "Con frecuencia" at bounding box center [0, 0] width 0 height 0
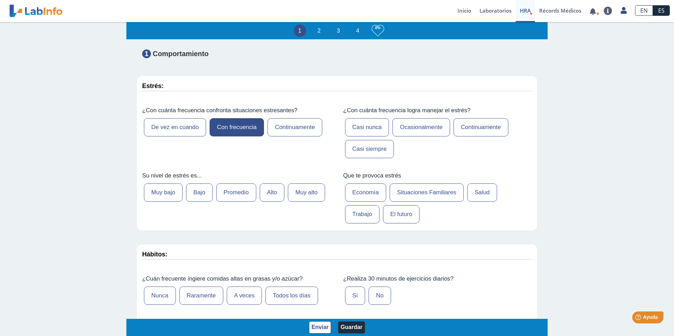
scroll to position [198, 0]
click at [332, 152] on label "Casi siempre" at bounding box center [369, 148] width 49 height 18
click at [0, 0] on input "Casi siempre" at bounding box center [0, 0] width 0 height 0
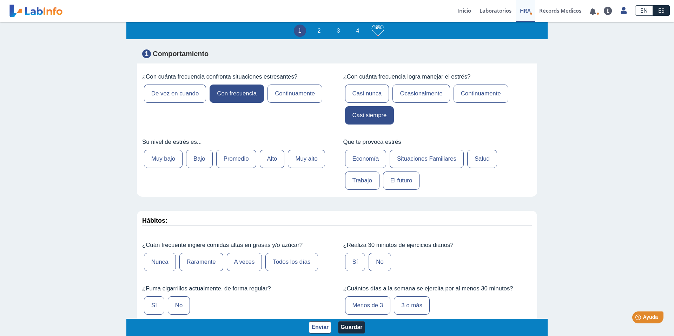
scroll to position [233, 0]
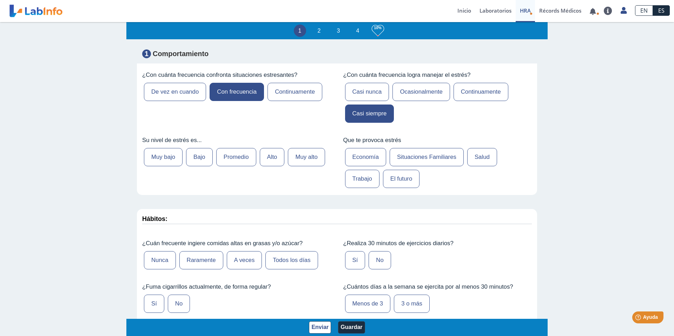
click at [246, 156] on label "Promedio" at bounding box center [236, 157] width 40 height 18
click at [0, 0] on input "Promedio" at bounding box center [0, 0] width 0 height 0
click at [332, 175] on label "Trabajo" at bounding box center [362, 179] width 34 height 18
click at [0, 0] on input "Trabajo" at bounding box center [0, 0] width 0 height 0
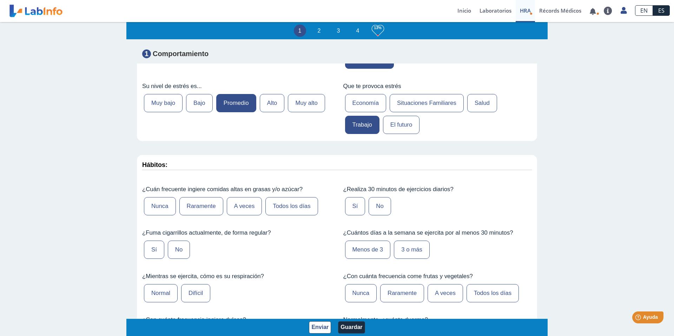
scroll to position [288, 0]
drag, startPoint x: 340, startPoint y: 97, endPoint x: 349, endPoint y: 101, distance: 10.2
click at [332, 97] on div "Que te provoca estrés Economía Situaciones Familiares Salud Trabajo El futuro" at bounding box center [437, 109] width 199 height 64
click at [332, 101] on label "Economía" at bounding box center [365, 102] width 41 height 18
click at [0, 0] on input "Economía" at bounding box center [0, 0] width 0 height 0
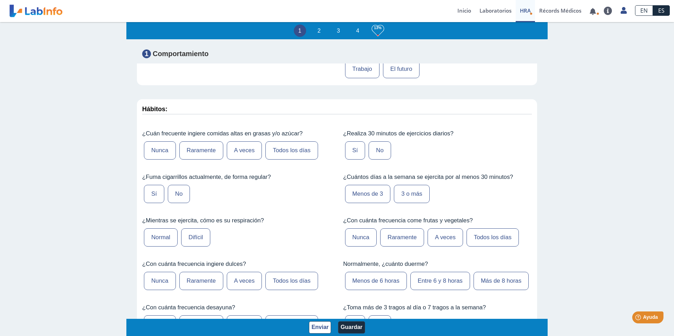
scroll to position [343, 0]
click at [253, 155] on label "A veces" at bounding box center [244, 150] width 35 height 18
click at [0, 0] on input "A veces" at bounding box center [0, 0] width 0 height 0
click at [332, 154] on div "Sí No" at bounding box center [437, 150] width 189 height 22
click at [332, 156] on label "No" at bounding box center [380, 150] width 22 height 18
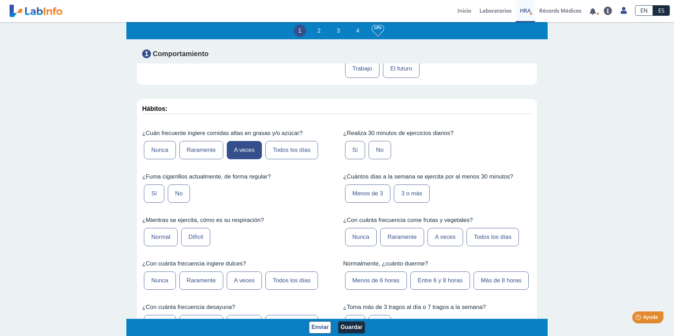
click at [0, 0] on input "No" at bounding box center [0, 0] width 0 height 0
click at [332, 196] on label "Menos de 3" at bounding box center [368, 194] width 46 height 18
click at [0, 0] on input "Menos de 3" at bounding box center [0, 0] width 0 height 0
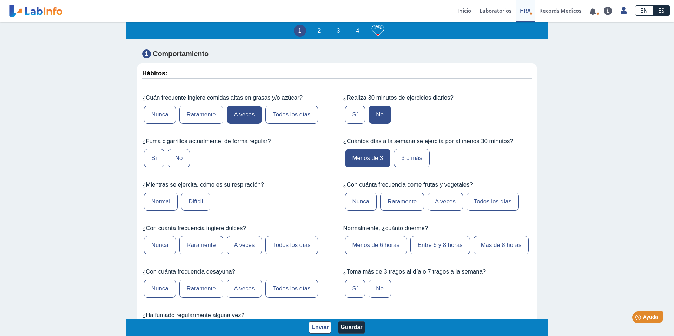
scroll to position [387, 0]
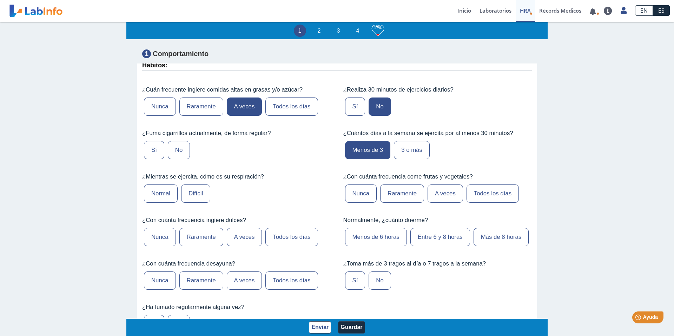
click at [332, 193] on label "A veces" at bounding box center [445, 194] width 35 height 18
click at [0, 0] on input "A veces" at bounding box center [0, 0] width 0 height 0
drag, startPoint x: 428, startPoint y: 242, endPoint x: 413, endPoint y: 245, distance: 15.4
click at [332, 242] on label "Entre 6 y 8 horas" at bounding box center [440, 237] width 60 height 18
click at [0, 0] on input "Entre 6 y 8 horas" at bounding box center [0, 0] width 0 height 0
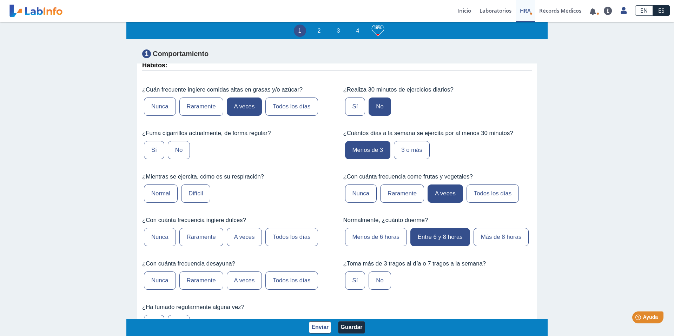
click at [190, 197] on label "Difícil" at bounding box center [195, 194] width 29 height 18
click at [0, 0] on input "Difícil" at bounding box center [0, 0] width 0 height 0
click at [182, 144] on label "No" at bounding box center [179, 150] width 22 height 18
click at [0, 0] on input "No" at bounding box center [0, 0] width 0 height 0
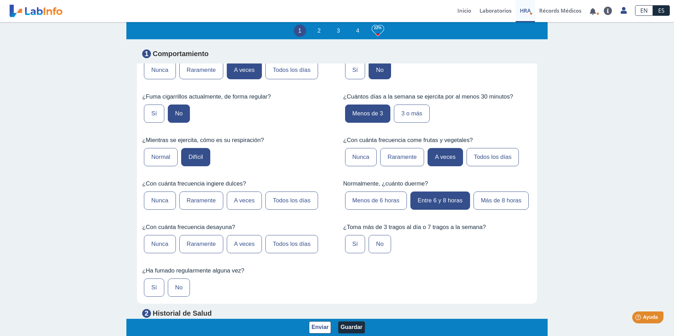
scroll to position [424, 0]
click at [269, 203] on label "Todos los días" at bounding box center [291, 200] width 52 height 18
click at [0, 0] on input "Todos los días" at bounding box center [0, 0] width 0 height 0
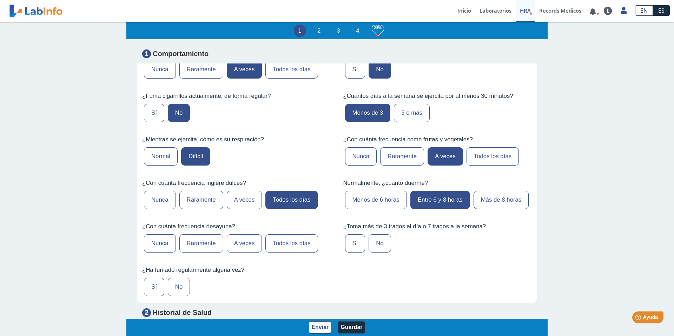
click at [231, 244] on label "A veces" at bounding box center [244, 244] width 35 height 18
click at [0, 0] on input "A veces" at bounding box center [0, 0] width 0 height 0
click at [332, 245] on label "No" at bounding box center [380, 244] width 22 height 18
click at [0, 0] on input "No" at bounding box center [0, 0] width 0 height 0
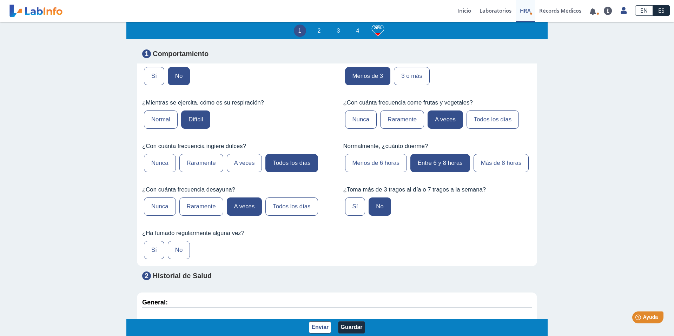
scroll to position [461, 0]
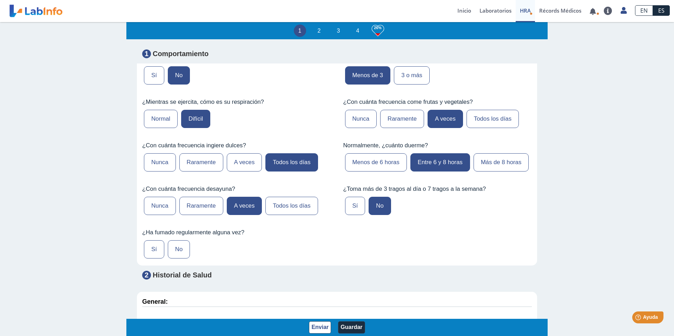
click at [179, 247] on label "No" at bounding box center [179, 249] width 22 height 18
click at [0, 0] on input "No" at bounding box center [0, 0] width 0 height 0
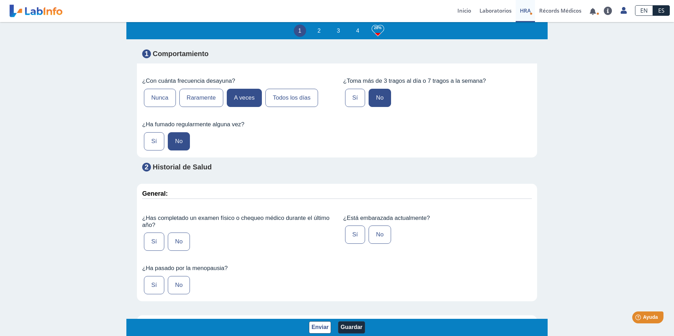
scroll to position [570, 0]
click at [156, 243] on label "Sí" at bounding box center [154, 241] width 20 height 18
click at [0, 0] on input "Sí" at bounding box center [0, 0] width 0 height 0
click at [178, 284] on label "No" at bounding box center [179, 285] width 22 height 18
click at [0, 0] on input "No" at bounding box center [0, 0] width 0 height 0
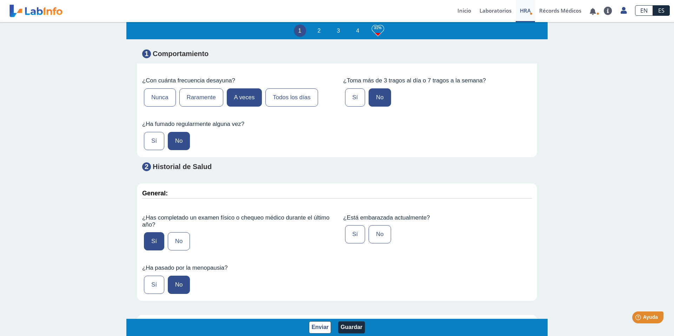
click at [332, 235] on label "No" at bounding box center [380, 234] width 22 height 18
click at [0, 0] on input "No" at bounding box center [0, 0] width 0 height 0
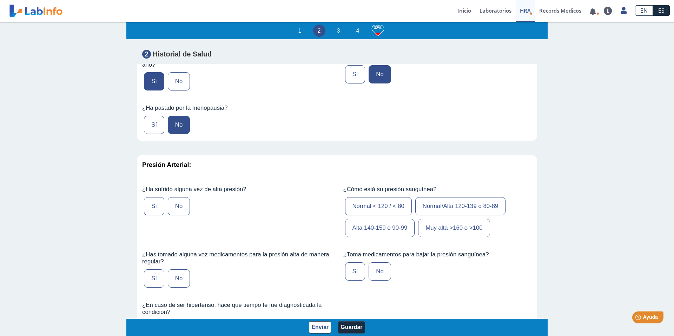
scroll to position [730, 0]
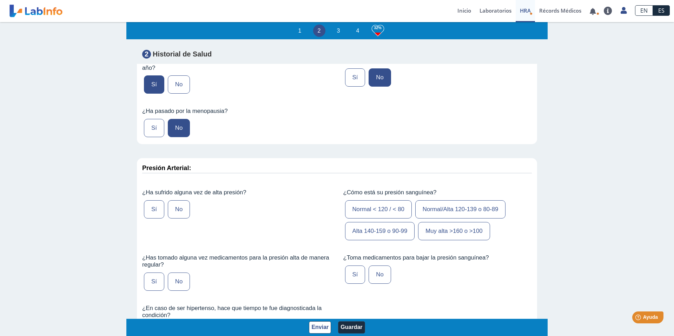
click at [150, 206] on label "Sí" at bounding box center [154, 209] width 20 height 18
click at [0, 0] on input "Sí" at bounding box center [0, 0] width 0 height 0
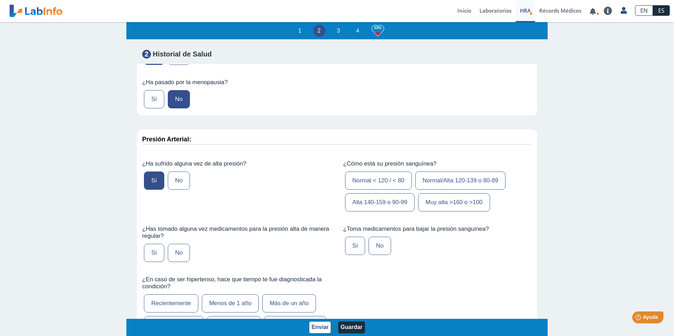
scroll to position [758, 0]
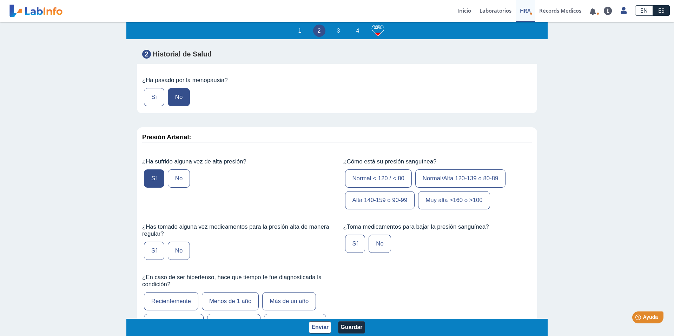
click at [332, 184] on label "Normal/Alta 120-139 o 80-89" at bounding box center [460, 179] width 91 height 18
click at [0, 0] on input "Normal/Alta 120-139 o 80-89" at bounding box center [0, 0] width 0 height 0
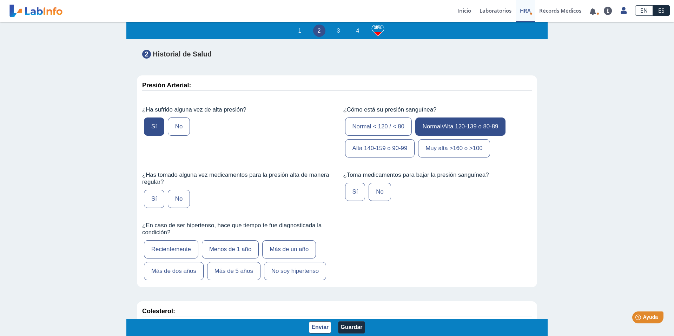
scroll to position [810, 0]
click at [332, 194] on label "Sí" at bounding box center [355, 192] width 20 height 18
click at [0, 0] on input "Sí" at bounding box center [0, 0] width 0 height 0
click at [161, 202] on label "Sí" at bounding box center [154, 199] width 20 height 18
click at [0, 0] on input "Sí" at bounding box center [0, 0] width 0 height 0
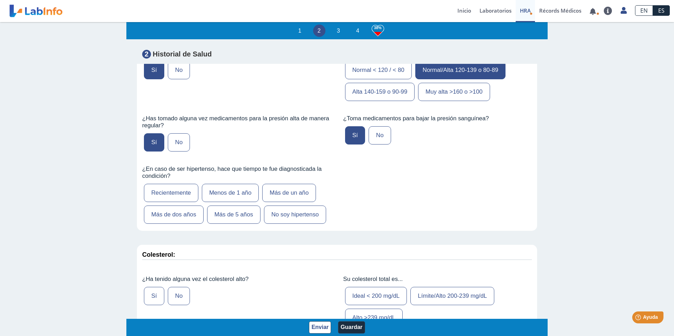
scroll to position [867, 0]
click at [171, 198] on label "Recientemente" at bounding box center [171, 192] width 54 height 18
click at [0, 0] on input "Recientemente" at bounding box center [0, 0] width 0 height 0
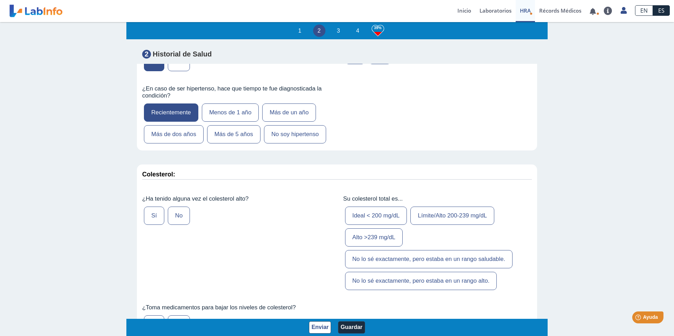
scroll to position [948, 0]
click at [177, 216] on label "No" at bounding box center [179, 215] width 22 height 18
click at [0, 0] on input "No" at bounding box center [0, 0] width 0 height 0
click at [332, 218] on label "Ideal < 200 mg/dL" at bounding box center [376, 215] width 62 height 18
click at [0, 0] on input "Ideal < 200 mg/dL" at bounding box center [0, 0] width 0 height 0
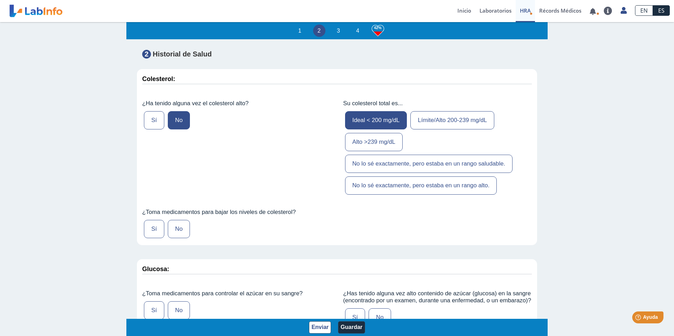
scroll to position [1041, 0]
click at [183, 226] on label "No" at bounding box center [179, 230] width 22 height 18
click at [0, 0] on input "No" at bounding box center [0, 0] width 0 height 0
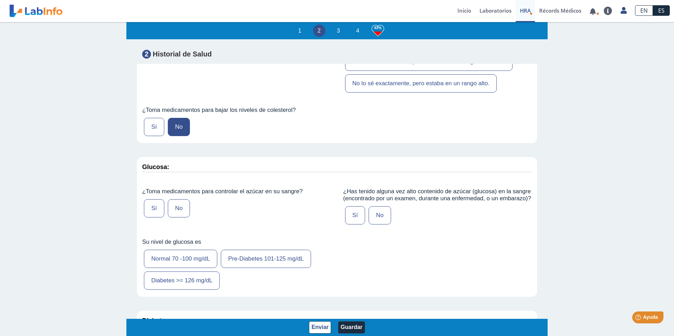
scroll to position [1148, 0]
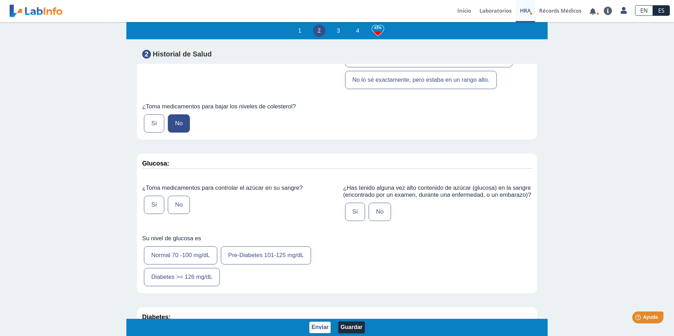
click at [178, 209] on label "No" at bounding box center [179, 205] width 22 height 18
click at [0, 0] on input "No" at bounding box center [0, 0] width 0 height 0
click at [332, 218] on label "No" at bounding box center [380, 212] width 22 height 18
click at [0, 0] on input "No" at bounding box center [0, 0] width 0 height 0
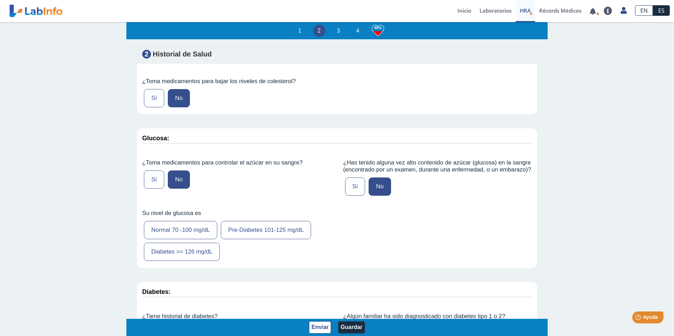
scroll to position [1176, 0]
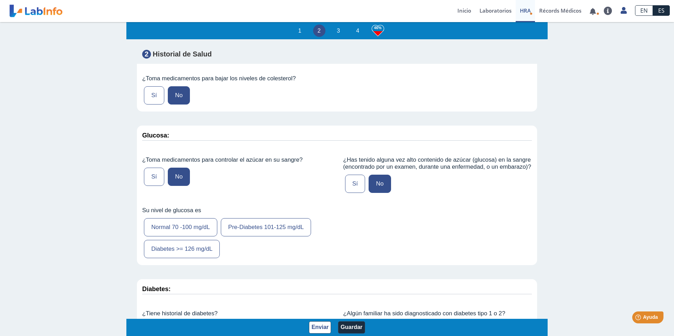
click at [191, 227] on label "Normal 70 -100 mg/dL" at bounding box center [180, 227] width 73 height 18
click at [0, 0] on input "Normal 70 -100 mg/dL" at bounding box center [0, 0] width 0 height 0
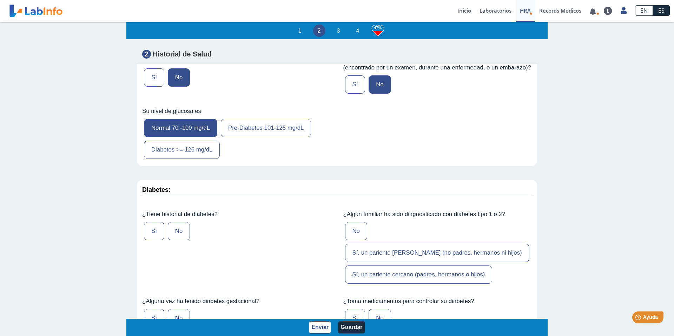
scroll to position [1284, 0]
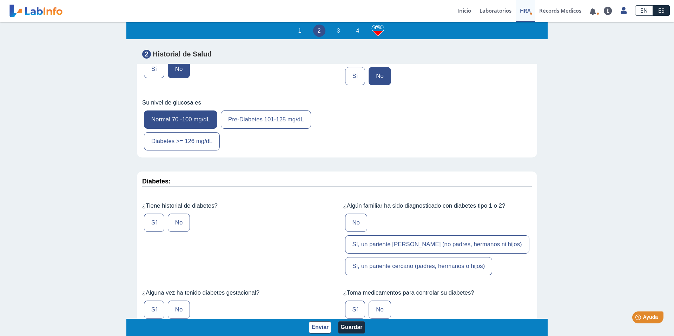
click at [152, 222] on label "Sí" at bounding box center [154, 223] width 20 height 18
click at [0, 0] on input "Sí" at bounding box center [0, 0] width 0 height 0
click at [332, 257] on label "Sí, un pariente cercano (padres, hermanos o hijos)" at bounding box center [418, 266] width 147 height 18
click at [0, 0] on input "Sí, un pariente cercano (padres, hermanos o hijos)" at bounding box center [0, 0] width 0 height 0
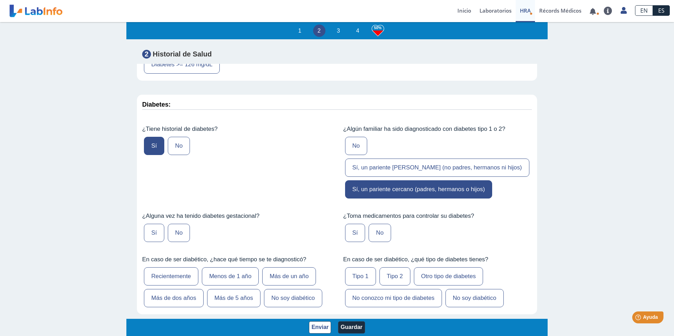
scroll to position [1365, 0]
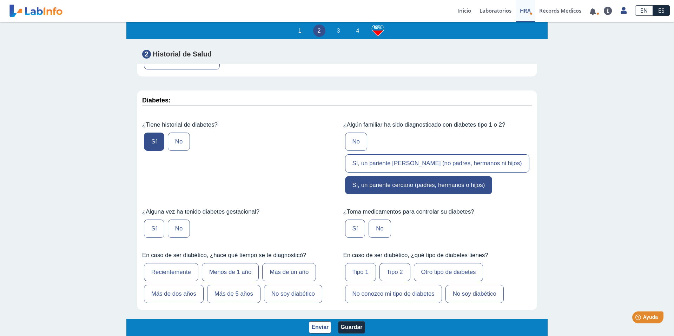
click at [332, 220] on label "No" at bounding box center [380, 229] width 22 height 18
click at [0, 0] on input "No" at bounding box center [0, 0] width 0 height 0
click at [176, 220] on label "No" at bounding box center [179, 229] width 22 height 18
click at [0, 0] on input "No" at bounding box center [0, 0] width 0 height 0
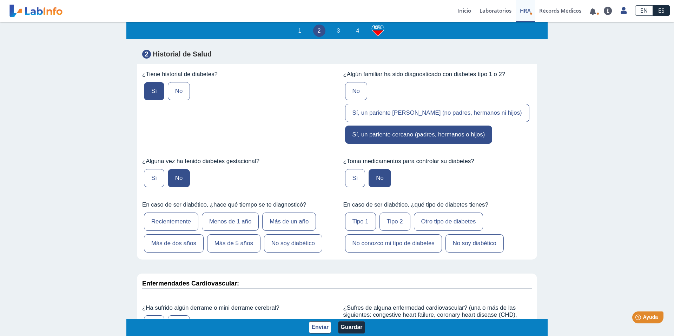
scroll to position [1415, 0]
click at [316, 235] on label "No soy diabético" at bounding box center [293, 244] width 58 height 18
click at [0, 0] on input "No soy diabético" at bounding box center [0, 0] width 0 height 0
drag, startPoint x: 485, startPoint y: 226, endPoint x: 473, endPoint y: 227, distance: 11.7
click at [332, 235] on label "No soy diabético" at bounding box center [475, 244] width 58 height 18
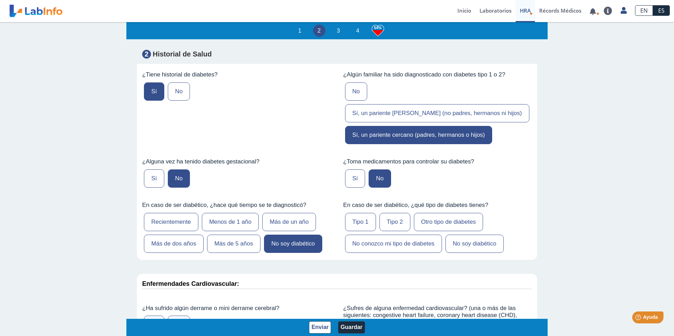
click at [0, 0] on input "No soy diabético" at bounding box center [0, 0] width 0 height 0
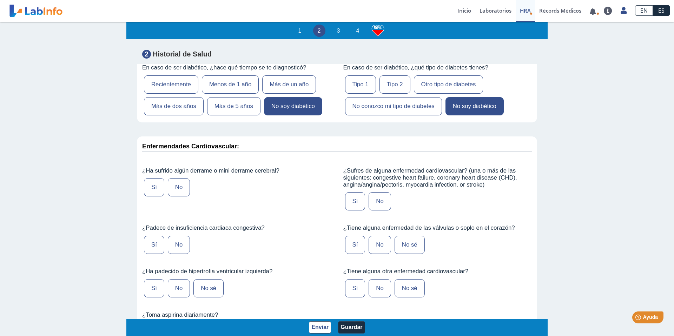
scroll to position [1553, 0]
click at [171, 178] on label "No" at bounding box center [179, 187] width 22 height 18
click at [0, 0] on input "No" at bounding box center [0, 0] width 0 height 0
click at [185, 235] on label "No" at bounding box center [179, 244] width 22 height 18
click at [0, 0] on input "No" at bounding box center [0, 0] width 0 height 0
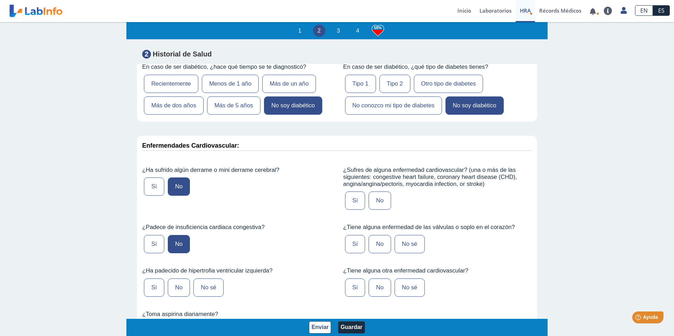
click at [214, 279] on label "No sé" at bounding box center [208, 288] width 30 height 18
click at [0, 0] on input "No sé" at bounding box center [0, 0] width 0 height 0
click at [174, 279] on label "No" at bounding box center [179, 288] width 22 height 18
click at [0, 0] on input "No" at bounding box center [0, 0] width 0 height 0
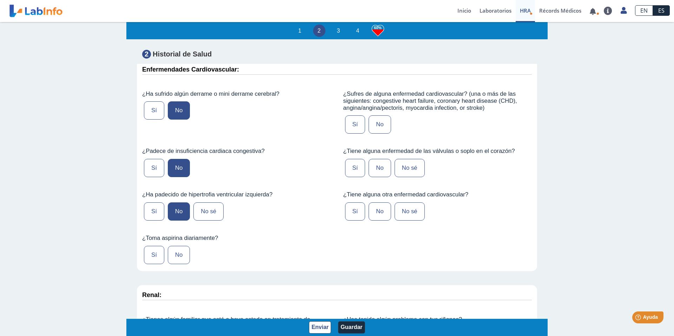
scroll to position [1632, 0]
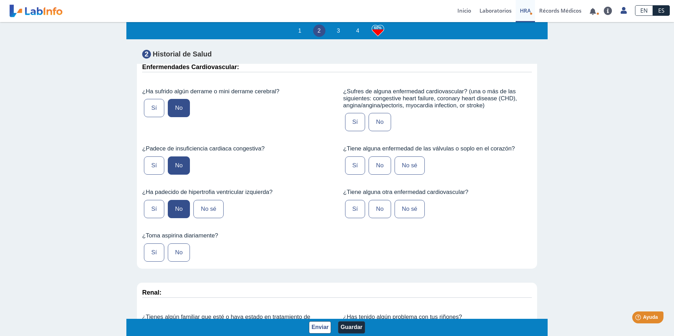
click at [179, 244] on label "No" at bounding box center [179, 253] width 22 height 18
click at [0, 0] on input "No" at bounding box center [0, 0] width 0 height 0
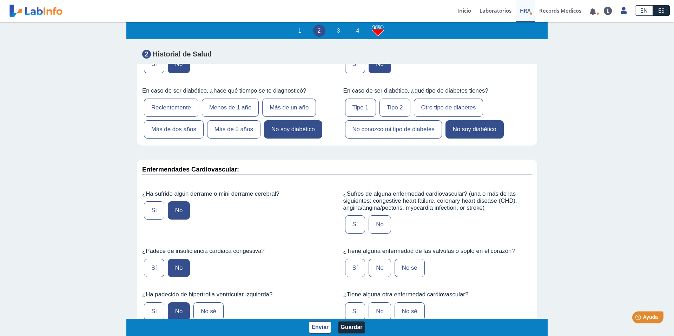
scroll to position [1527, 0]
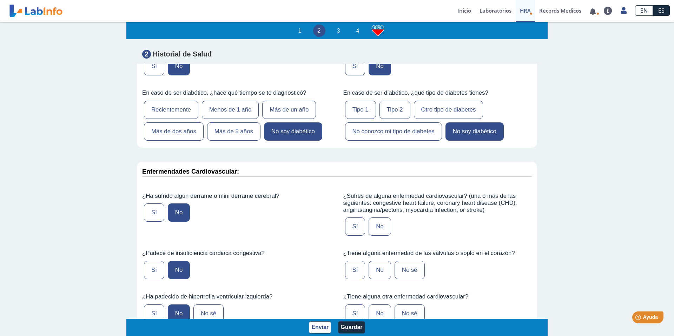
click at [332, 218] on label "No" at bounding box center [380, 227] width 22 height 18
click at [0, 0] on input "No" at bounding box center [0, 0] width 0 height 0
click at [332, 261] on label "No" at bounding box center [380, 270] width 22 height 18
click at [0, 0] on input "No" at bounding box center [0, 0] width 0 height 0
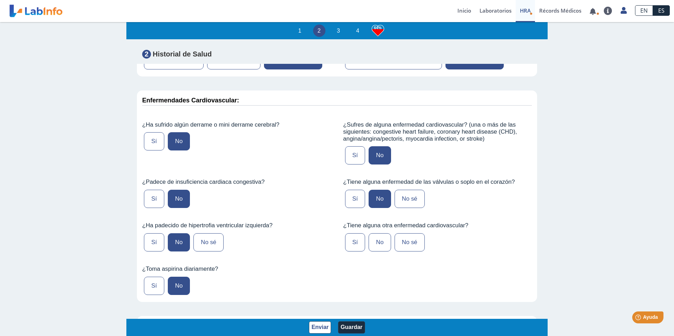
scroll to position [1616, 0]
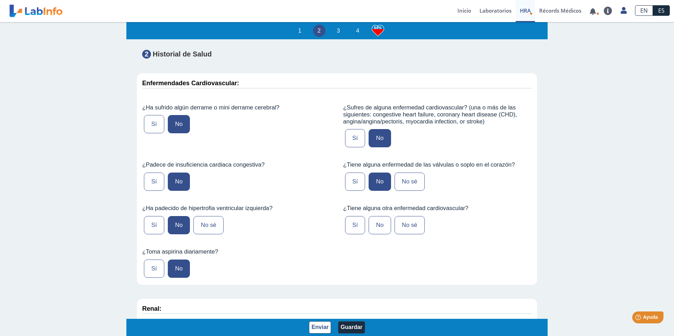
click at [332, 216] on label "No" at bounding box center [380, 225] width 22 height 18
click at [0, 0] on input "No" at bounding box center [0, 0] width 0 height 0
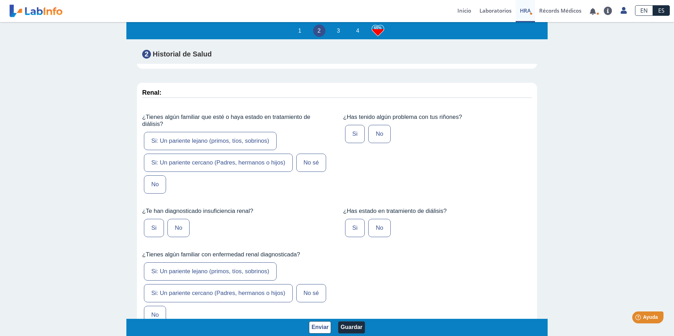
scroll to position [1833, 0]
click at [158, 175] on label "No" at bounding box center [155, 184] width 22 height 18
click at [0, 0] on input "No" at bounding box center [0, 0] width 0 height 0
click at [332, 124] on label "No" at bounding box center [379, 133] width 22 height 18
click at [0, 0] on input "No" at bounding box center [0, 0] width 0 height 0
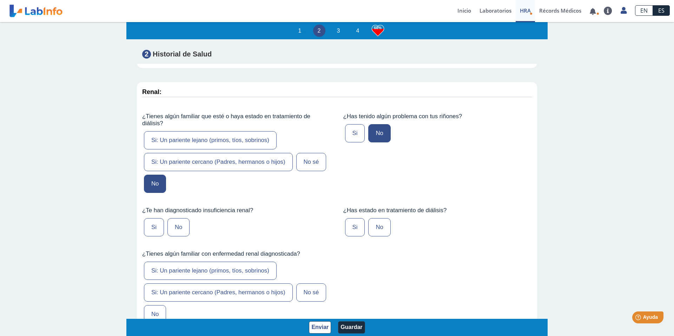
click at [332, 218] on label "No" at bounding box center [379, 227] width 22 height 18
click at [0, 0] on input "No" at bounding box center [0, 0] width 0 height 0
click at [175, 218] on label "No" at bounding box center [178, 227] width 22 height 18
click at [0, 0] on input "No" at bounding box center [0, 0] width 0 height 0
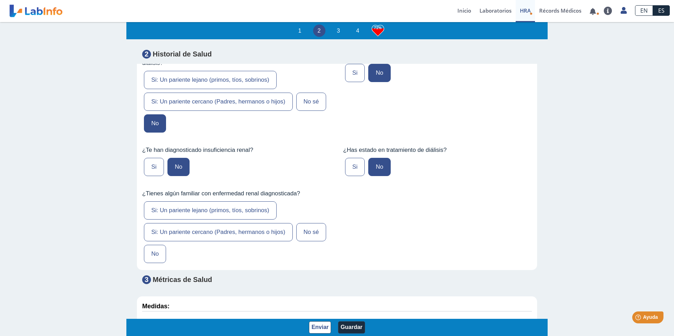
scroll to position [1894, 0]
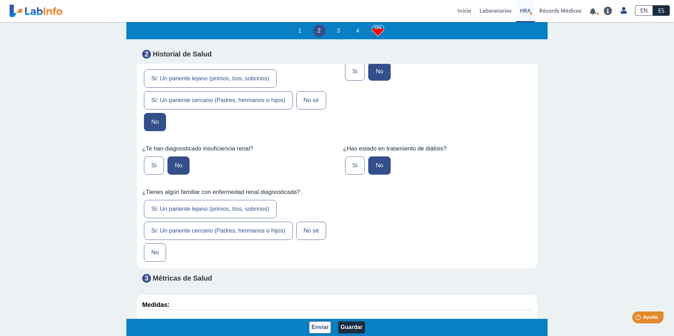
click at [153, 244] on label "No" at bounding box center [155, 253] width 22 height 18
click at [0, 0] on input "No" at bounding box center [0, 0] width 0 height 0
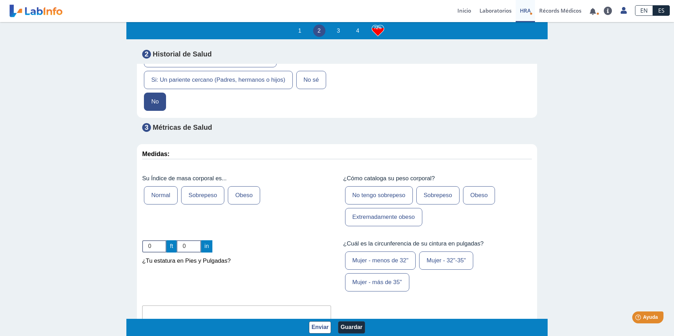
scroll to position [2046, 0]
click at [216, 186] on label "Sobrepeso" at bounding box center [202, 195] width 43 height 18
click at [0, 0] on input "Sobrepeso" at bounding box center [0, 0] width 0 height 0
click at [332, 186] on label "Sobrepeso" at bounding box center [437, 195] width 43 height 18
click at [0, 0] on input "Sobrepeso" at bounding box center [0, 0] width 0 height 0
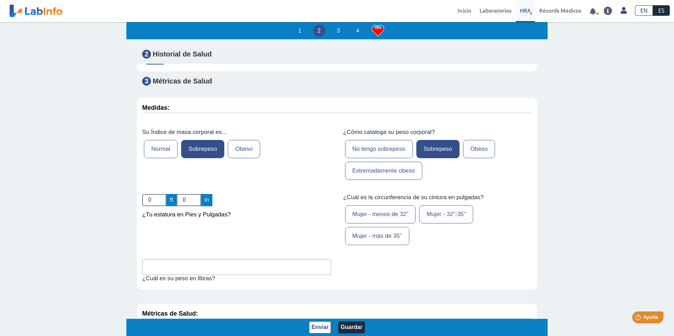
scroll to position [2102, 0]
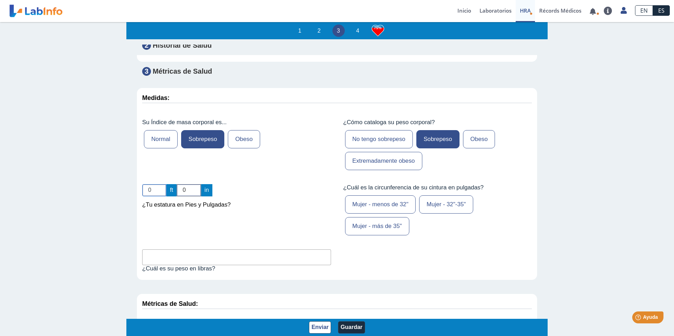
click at [155, 184] on input "0" at bounding box center [154, 190] width 24 height 12
type input "05"
click at [187, 184] on input "0" at bounding box center [189, 190] width 24 height 12
type input "02"
click at [317, 187] on div "05 ft 02 in ¿Tu estatura en Pies y Pulgadas?" at bounding box center [236, 197] width 189 height 26
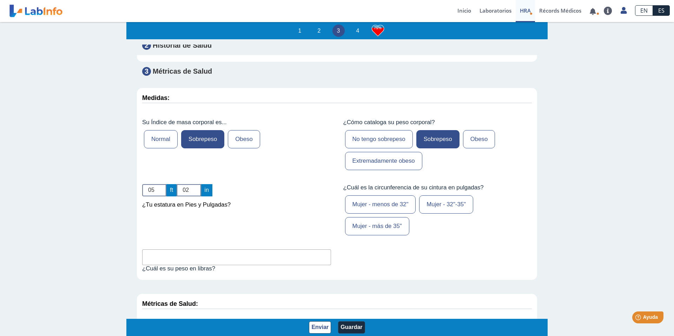
click at [332, 217] on label "Mujer - más de 35"" at bounding box center [377, 226] width 64 height 18
click at [0, 0] on input "Mujer - más de 35"" at bounding box center [0, 0] width 0 height 0
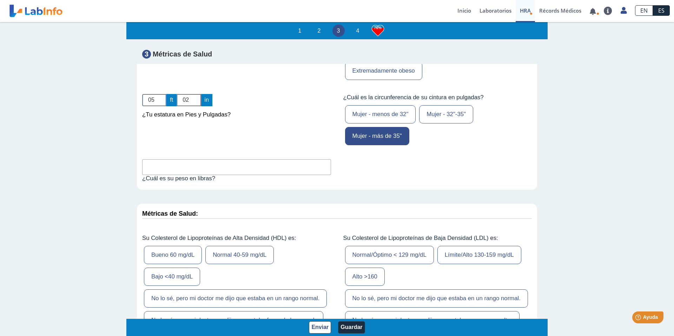
scroll to position [2195, 0]
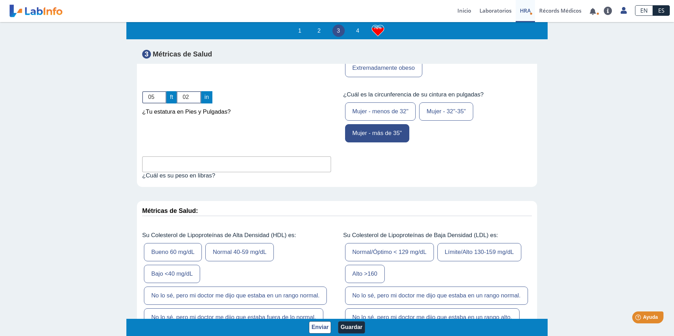
click at [250, 157] on input "text" at bounding box center [236, 165] width 189 height 16
type input "211"
click at [332, 164] on div "211 ¿Cuál es su peso en libras?" at bounding box center [236, 169] width 199 height 36
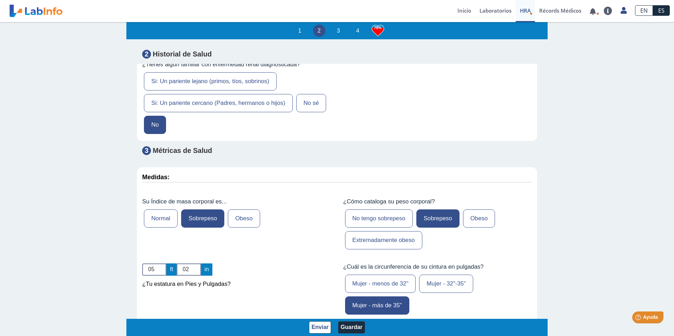
scroll to position [2022, 0]
click at [240, 210] on label "Obeso" at bounding box center [244, 219] width 32 height 18
click at [0, 0] on input "Obeso" at bounding box center [0, 0] width 0 height 0
click at [332, 210] on label "Obeso" at bounding box center [479, 219] width 32 height 18
click at [0, 0] on input "Obeso" at bounding box center [0, 0] width 0 height 0
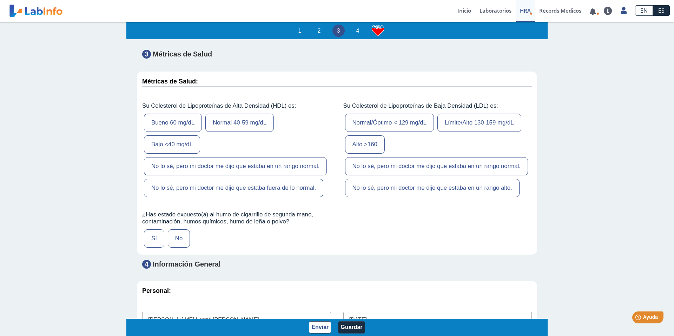
scroll to position [2324, 0]
click at [244, 114] on label "Normal 40-59 mg/dL" at bounding box center [239, 123] width 68 height 18
click at [0, 0] on input "Normal 40-59 mg/dL" at bounding box center [0, 0] width 0 height 0
click at [332, 114] on label "Normal/Óptimo < 129 mg/dL" at bounding box center [389, 123] width 89 height 18
click at [0, 0] on input "Normal/Óptimo < 129 mg/dL" at bounding box center [0, 0] width 0 height 0
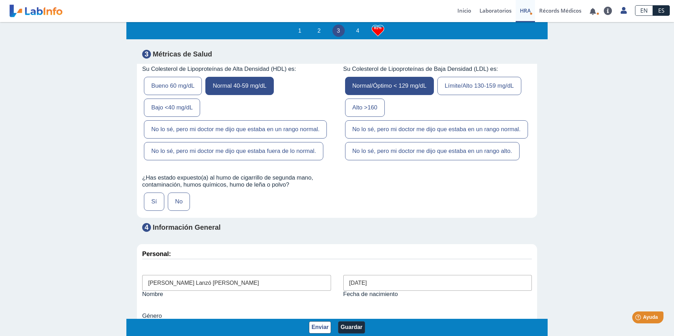
scroll to position [2362, 0]
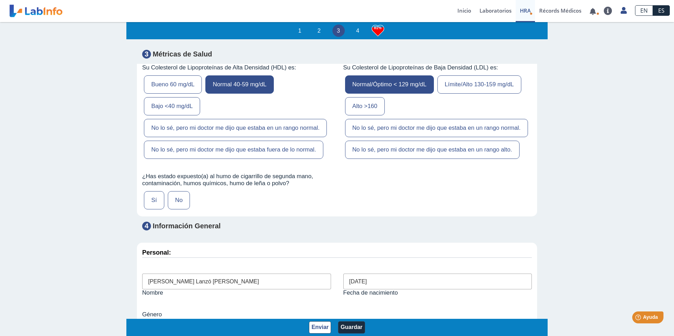
click at [303, 119] on label "No lo sé, pero mi doctor me dijo que estaba en un rango normal." at bounding box center [235, 128] width 183 height 18
click at [0, 0] on input "No lo sé, pero mi doctor me dijo que estaba en un rango normal." at bounding box center [0, 0] width 0 height 0
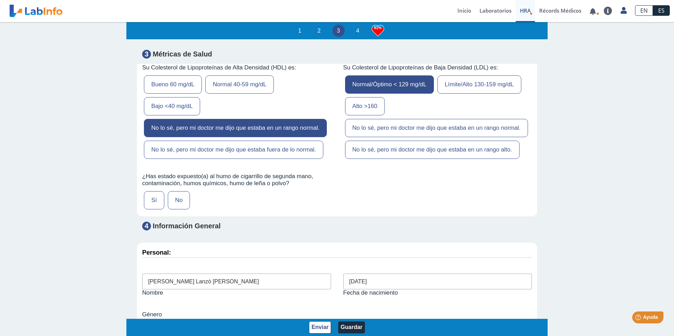
click at [332, 119] on label "No lo sé, pero mi doctor me dijo que estaba en un rango normal." at bounding box center [436, 128] width 183 height 18
click at [0, 0] on input "No lo sé, pero mi doctor me dijo que estaba en un rango normal." at bounding box center [0, 0] width 0 height 0
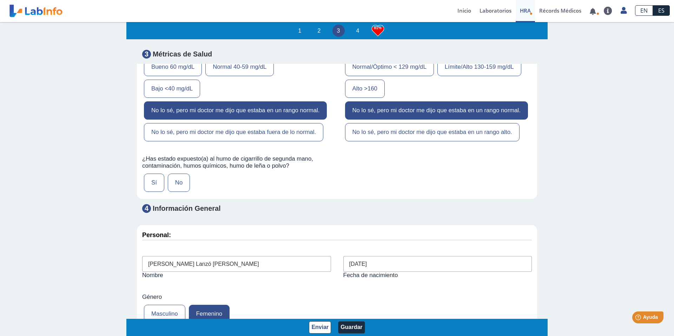
scroll to position [2381, 0]
click at [183, 173] on label "No" at bounding box center [179, 182] width 22 height 18
click at [0, 0] on input "No" at bounding box center [0, 0] width 0 height 0
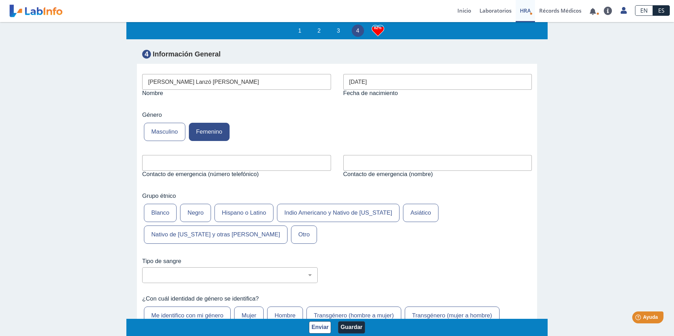
scroll to position [2564, 0]
click at [284, 154] on input "text" at bounding box center [236, 162] width 189 height 16
type input "e"
type input "7"
type input "8632196178"
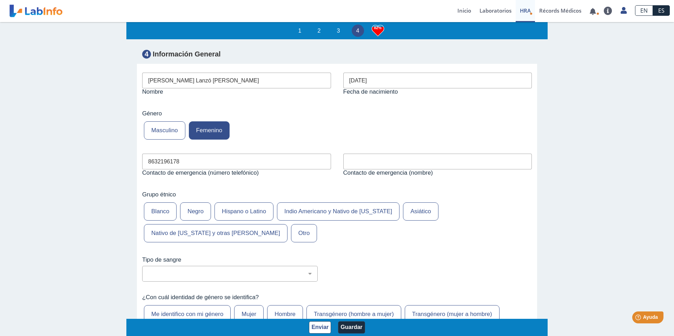
click at [332, 154] on input "text" at bounding box center [437, 162] width 189 height 16
type input "[PERSON_NAME]"
click at [241, 203] on label "Hispano o Latino" at bounding box center [244, 212] width 59 height 18
click at [0, 0] on input "Hispano o Latino" at bounding box center [0, 0] width 0 height 0
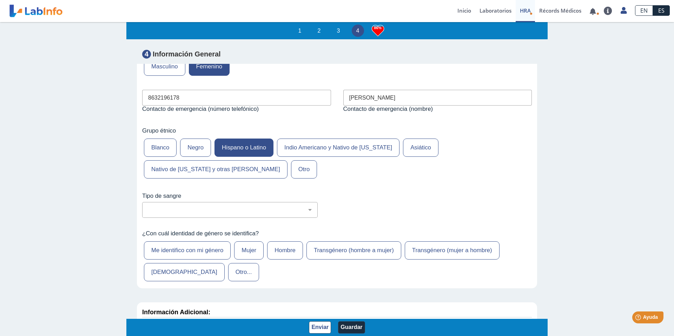
scroll to position [2631, 0]
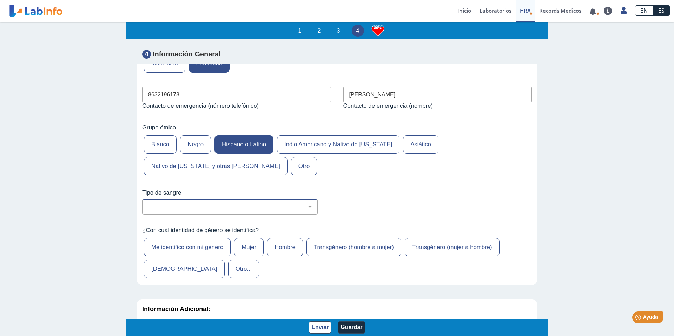
click at [246, 204] on select "No estoy seguro O Negativo O Positivo A Negativo A Positivo B Negativo B Positi…" at bounding box center [232, 207] width 169 height 7
select select "3: 229"
click at [148, 204] on select "No estoy seguro O Negativo O Positivo A Negativo A Positivo B Negativo B Positi…" at bounding box center [232, 207] width 169 height 7
click at [254, 238] on label "Mujer" at bounding box center [248, 247] width 29 height 18
click at [0, 0] on input "Mujer" at bounding box center [0, 0] width 0 height 0
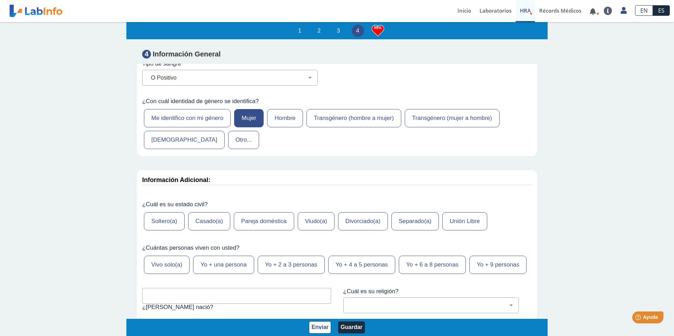
scroll to position [2760, 0]
click at [163, 212] on label "Soltero(a)" at bounding box center [164, 221] width 41 height 18
click at [0, 0] on input "Soltero(a)" at bounding box center [0, 0] width 0 height 0
click at [237, 255] on label "Yo + una persona" at bounding box center [223, 264] width 61 height 18
click at [0, 0] on input "Yo + una persona" at bounding box center [0, 0] width 0 height 0
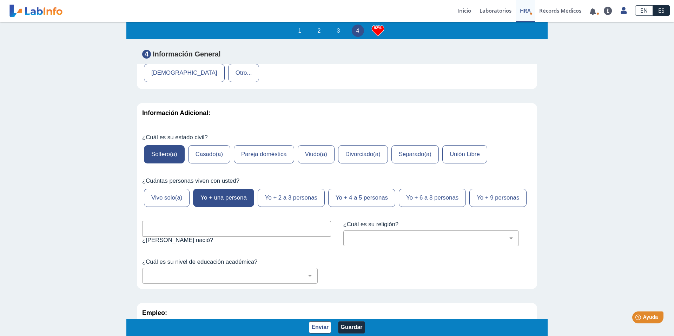
scroll to position [2848, 0]
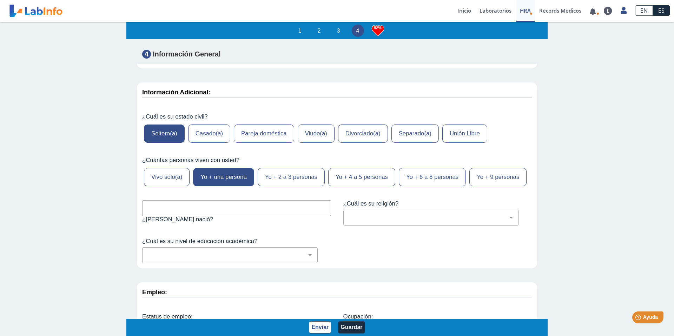
click at [260, 200] on input "text" at bounding box center [236, 208] width 189 height 16
type input "San [PERSON_NAME]"
click at [332, 215] on select "[DEMOGRAPHIC_DATA] (cualquier denominación) [DEMOGRAPHIC_DATA] [DEMOGRAPHIC_DAT…" at bounding box center [433, 218] width 169 height 7
select select "1: 216"
click at [332, 215] on select "[DEMOGRAPHIC_DATA] (cualquier denominación) [DEMOGRAPHIC_DATA] [DEMOGRAPHIC_DAT…" at bounding box center [433, 218] width 169 height 7
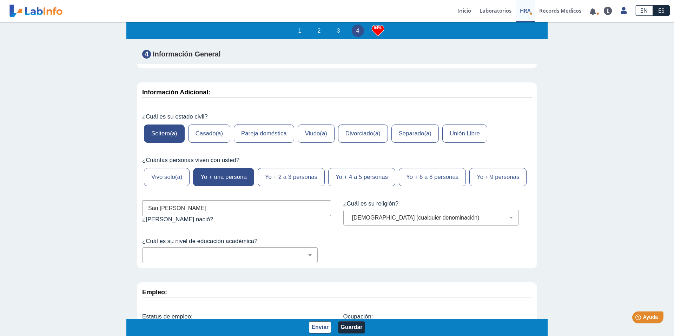
click at [213, 238] on fieldset "¿Cuál es su nivel de educación académica? No fui a la escuela Escuela primaria …" at bounding box center [236, 250] width 189 height 25
click at [230, 248] on div "No fui a la escuela Escuela primaria Algo de escuela secundaria o equivalente s…" at bounding box center [230, 256] width 176 height 16
click at [238, 252] on select "No fui a la escuela Escuela primaria Algo de escuela secundaria o equivalente s…" at bounding box center [232, 255] width 169 height 7
select select "8: 281"
click at [148, 252] on select "No fui a la escuela Escuela primaria Algo de escuela secundaria o equivalente s…" at bounding box center [232, 255] width 169 height 7
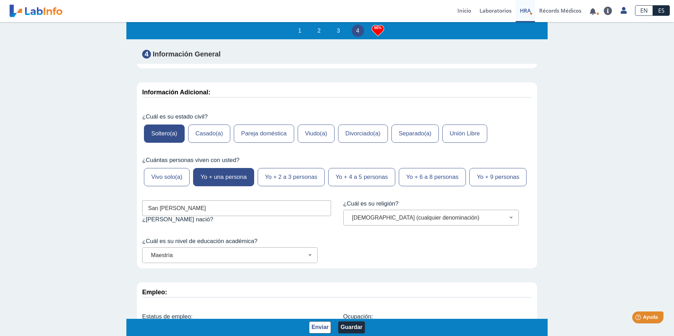
scroll to position [2887, 0]
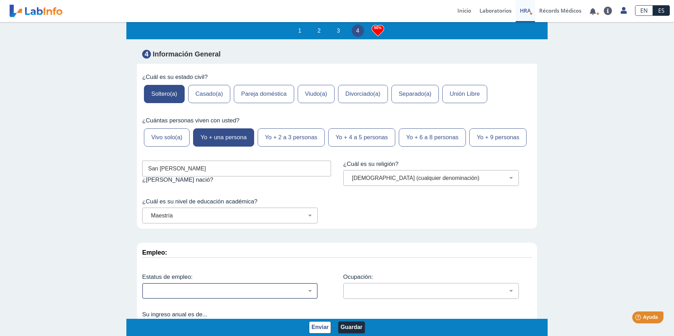
click at [268, 288] on select "Empleado a tiempo parcial Empleado a tiempo completo Servicio profesionales Sin…" at bounding box center [232, 291] width 169 height 7
select select "2: 134"
click at [148, 288] on select "Empleado a tiempo parcial Empleado a tiempo completo Servicio profesionales Sin…" at bounding box center [232, 291] width 169 height 7
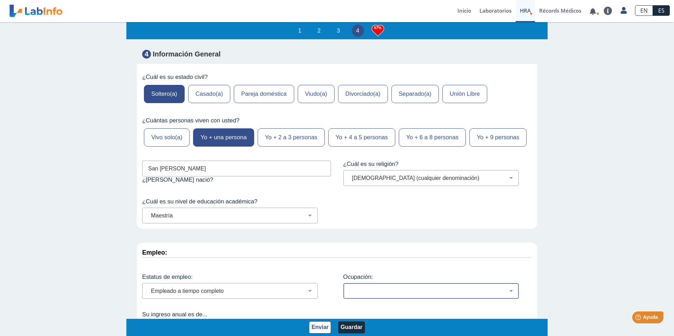
click at [332, 288] on select "Administración de empresas Servicios de protección Instalaciones, Reparaciones …" at bounding box center [433, 291] width 169 height 7
select select "18: 185"
click at [332, 288] on select "Administración de empresas Servicios de protección Instalaciones, Reparaciones …" at bounding box center [433, 291] width 169 height 7
click at [259, 295] on div "Menos de $12,000 $12,000-$16,000 $16,000-$24,000 $24,000-$30,000 $30,000-$40,00…" at bounding box center [230, 329] width 176 height 16
click at [260, 295] on select "Menos de $12,000 $12,000-$16,000 $16,000-$24,000 $24,000-$30,000 $30,000-$40,00…" at bounding box center [232, 328] width 169 height 7
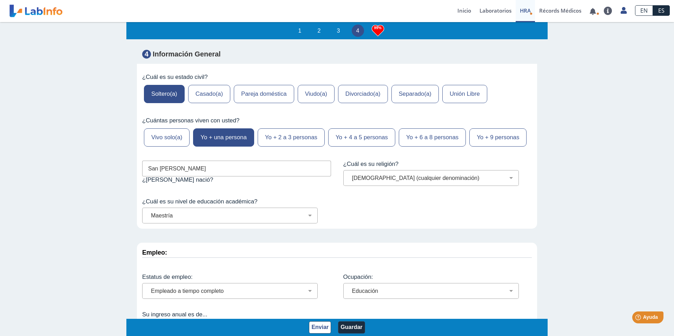
select select "5: 147"
click at [148, 295] on select "Menos de $12,000 $12,000-$16,000 $16,000-$24,000 $24,000-$30,000 $30,000-$40,00…" at bounding box center [232, 328] width 169 height 7
click at [332, 295] on button "Guardar" at bounding box center [351, 328] width 27 height 12
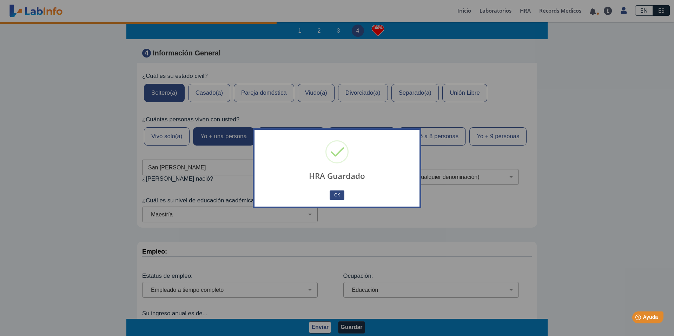
click at [332, 194] on button "OK" at bounding box center [337, 195] width 15 height 9
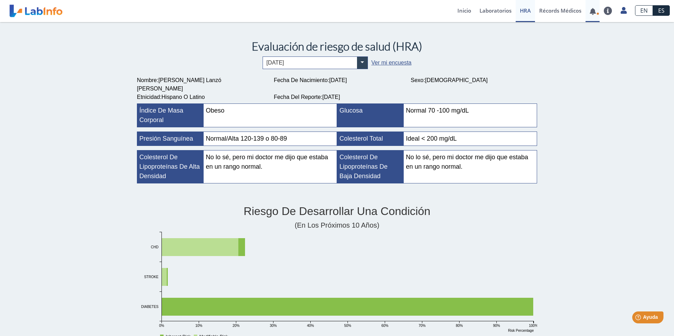
click at [332, 13] on link at bounding box center [593, 11] width 14 height 5
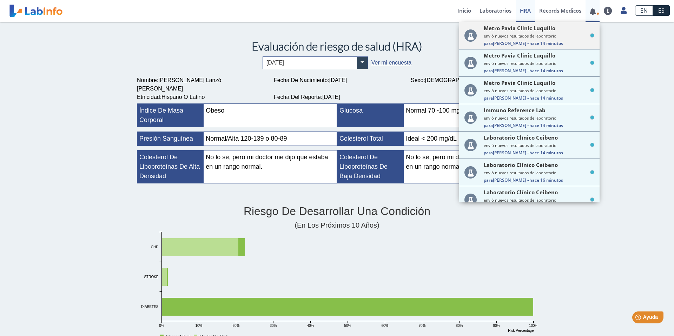
click at [332, 41] on span "Para [PERSON_NAME] – hace 14 minutos" at bounding box center [539, 43] width 111 height 6
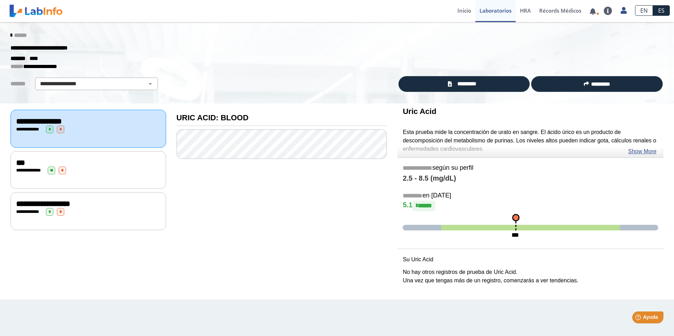
click at [116, 172] on div "**********" at bounding box center [88, 171] width 144 height 8
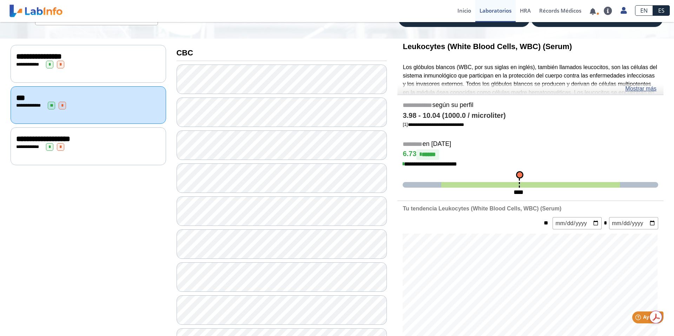
scroll to position [42, 0]
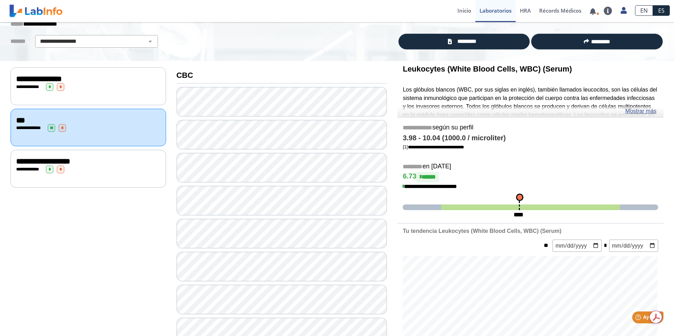
click at [77, 174] on div "**********" at bounding box center [89, 169] width 156 height 38
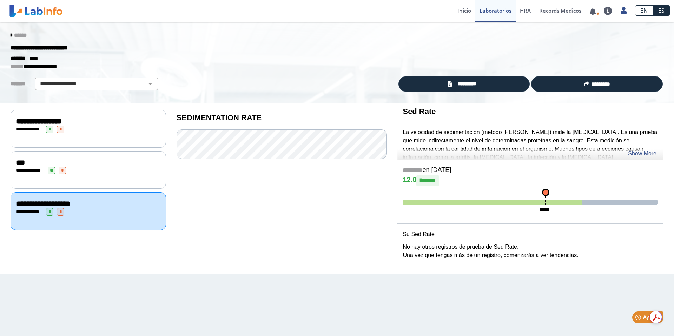
click at [103, 162] on div "***" at bounding box center [88, 163] width 144 height 8
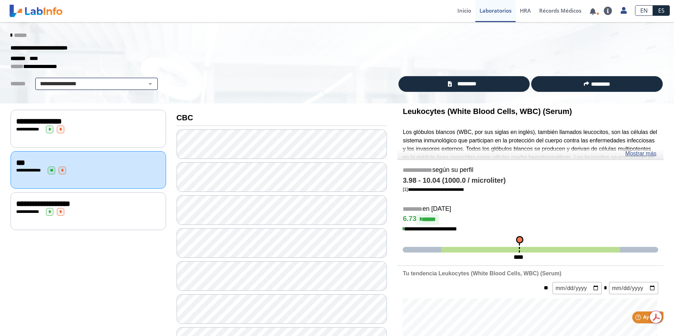
click at [99, 86] on select "**********" at bounding box center [96, 84] width 119 height 8
click at [11, 35] on icon at bounding box center [11, 36] width 1 height 6
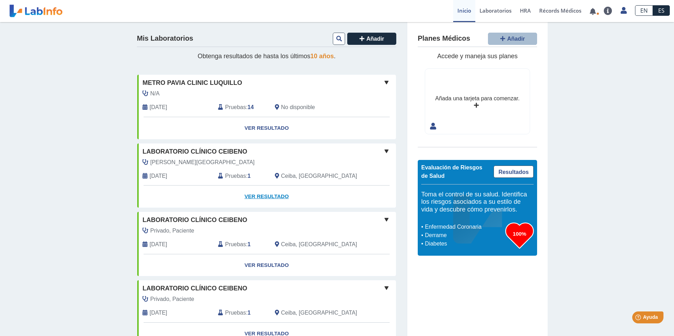
click at [273, 195] on link "Ver Resultado" at bounding box center [266, 197] width 259 height 22
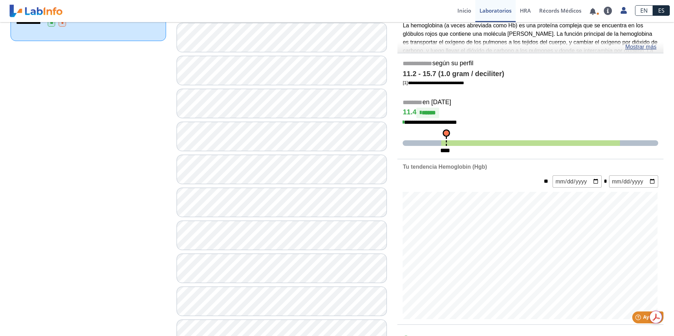
scroll to position [107, 0]
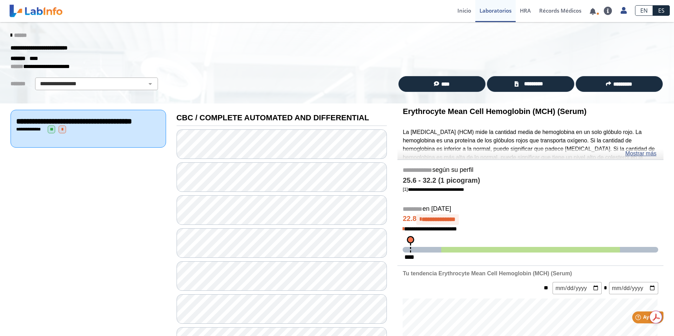
click at [22, 35] on span "******" at bounding box center [20, 35] width 13 height 5
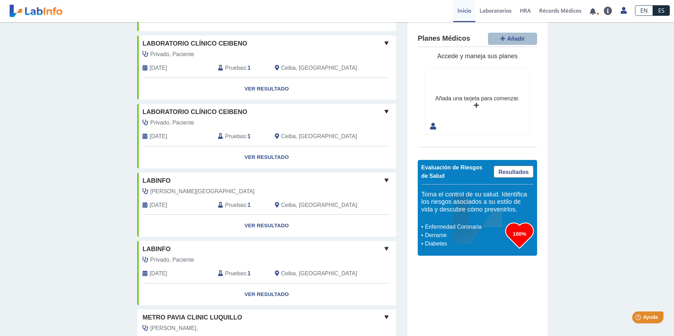
scroll to position [177, 0]
click at [260, 159] on link "Ver Resultado" at bounding box center [266, 157] width 259 height 22
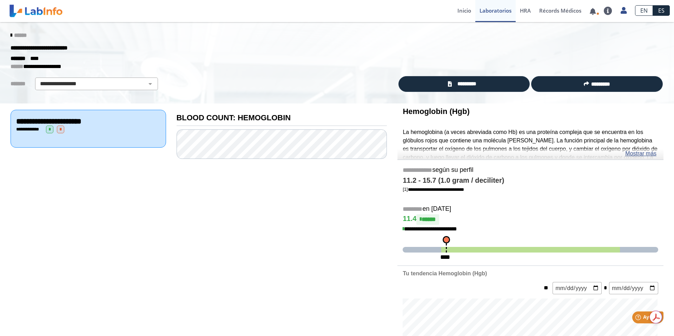
click at [11, 34] on icon at bounding box center [11, 36] width 1 height 6
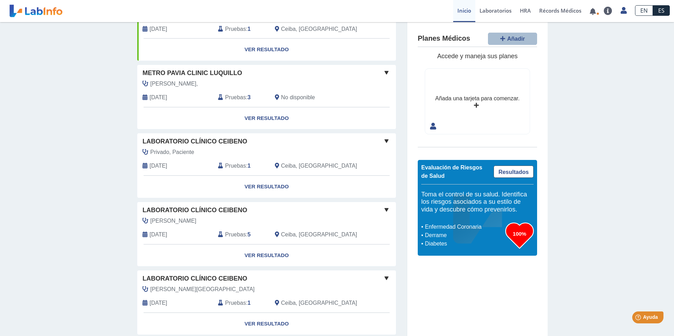
scroll to position [354, 0]
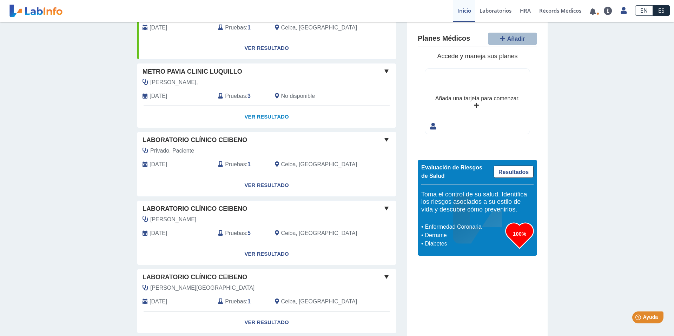
click at [272, 111] on link "Ver Resultado" at bounding box center [266, 117] width 259 height 22
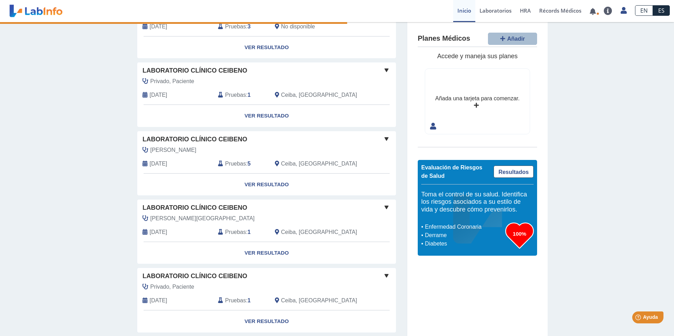
scroll to position [468, 0]
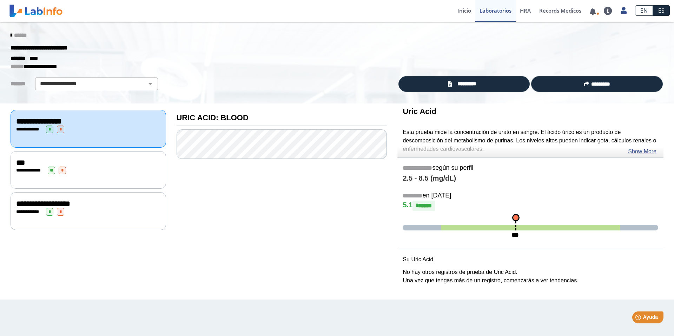
click at [125, 173] on div "**********" at bounding box center [88, 171] width 144 height 8
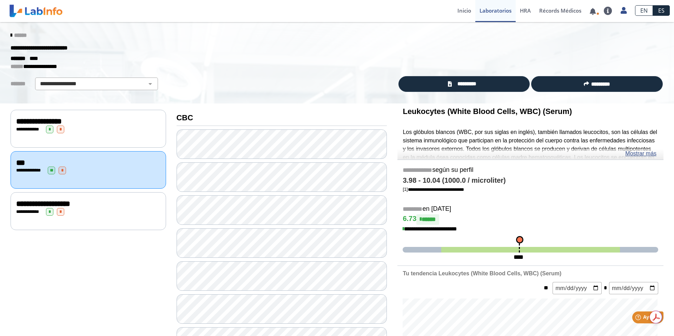
click at [120, 208] on div "**********" at bounding box center [88, 212] width 144 height 8
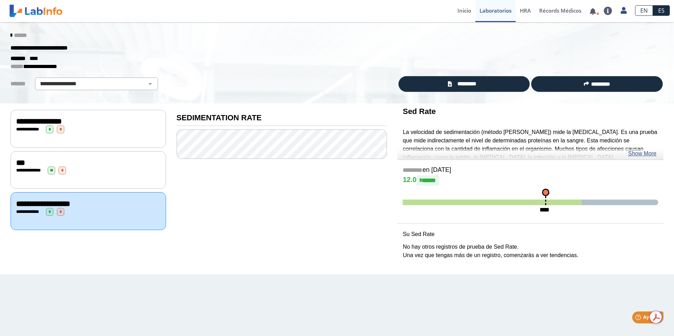
click at [21, 38] on span "******" at bounding box center [20, 35] width 13 height 5
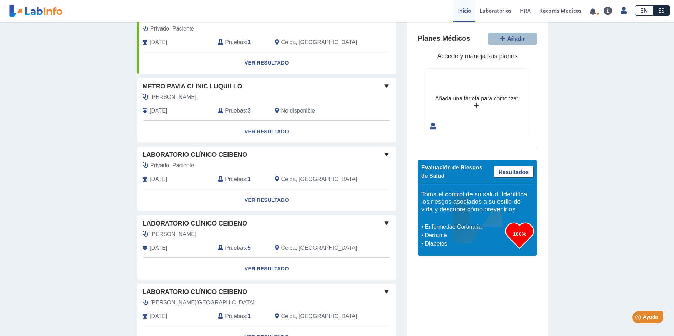
scroll to position [468, 0]
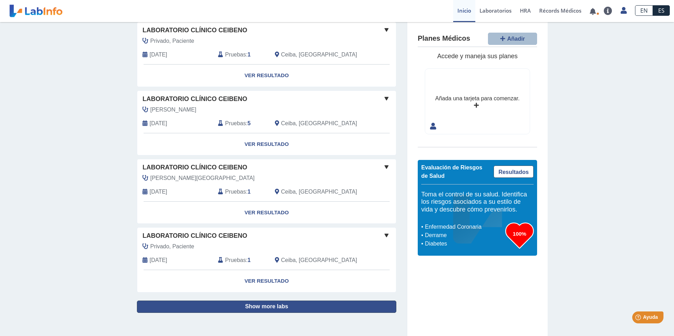
click at [332, 295] on button "Show more labs" at bounding box center [266, 307] width 259 height 12
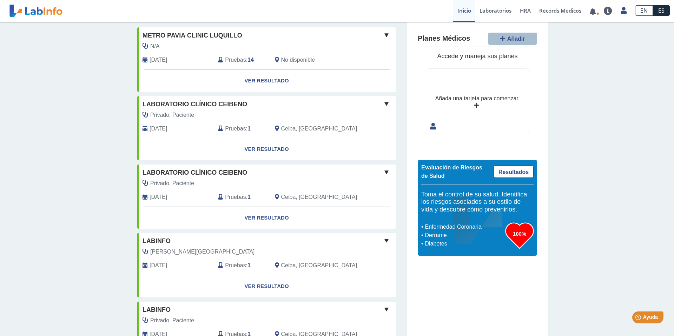
scroll to position [0, 0]
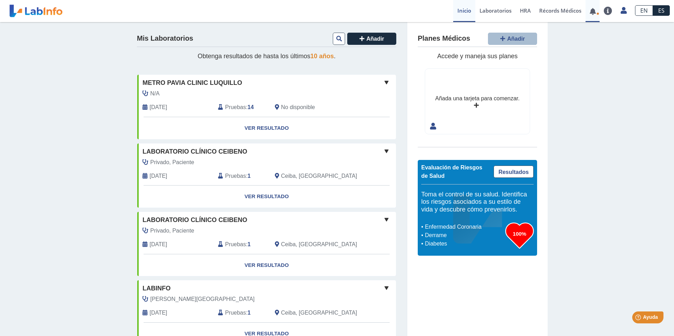
click at [332, 11] on link at bounding box center [593, 11] width 14 height 5
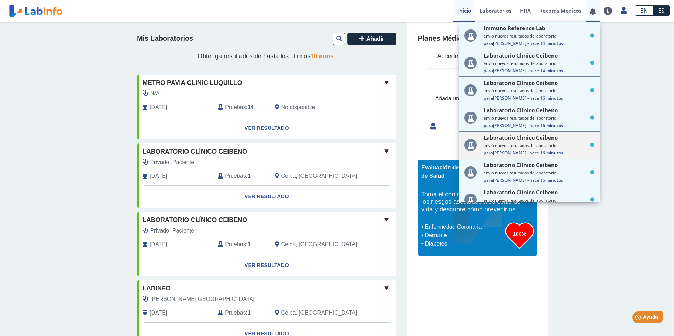
scroll to position [93, 0]
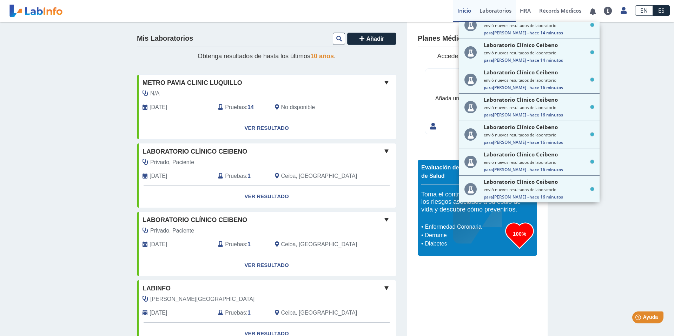
click at [332, 11] on link "Laboratorios" at bounding box center [495, 11] width 40 height 22
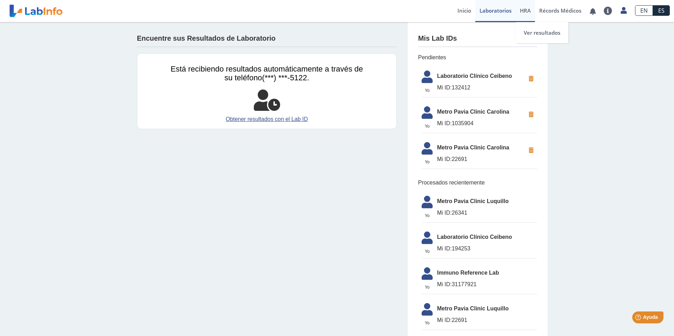
click at [332, 14] on link "HRA Evaluación de Riesgos de Salud" at bounding box center [525, 11] width 19 height 22
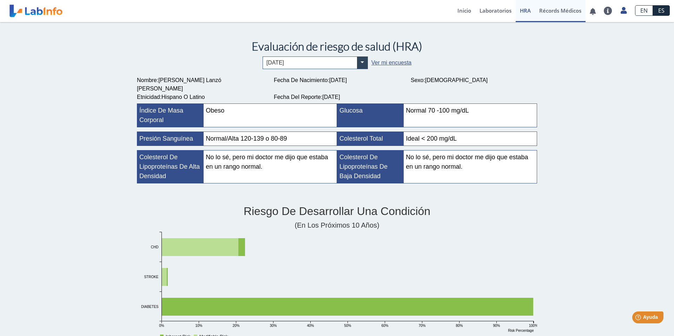
click at [332, 13] on link "Récords Médicos" at bounding box center [560, 11] width 51 height 22
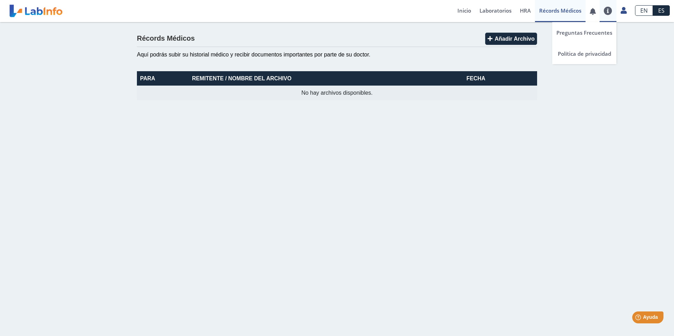
click at [332, 13] on link at bounding box center [608, 11] width 17 height 8
click at [332, 10] on link at bounding box center [623, 9] width 14 height 9
click at [332, 29] on link "Perfil" at bounding box center [591, 32] width 79 height 21
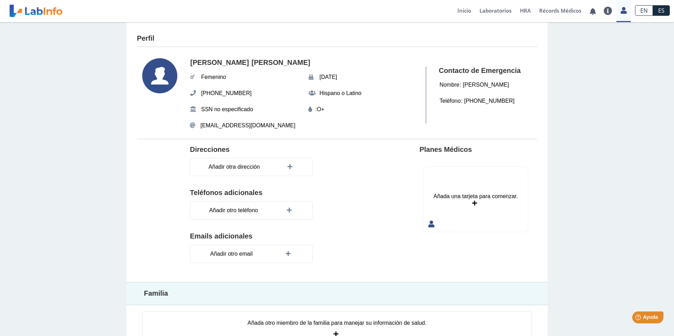
click at [160, 74] on icon at bounding box center [159, 75] width 35 height 35
click at [332, 14] on link "Inicio" at bounding box center [464, 11] width 22 height 22
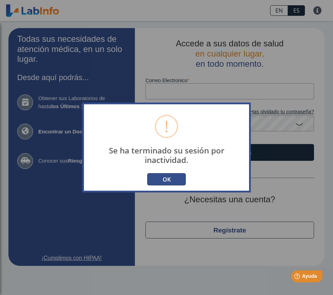
click at [164, 182] on button "OK" at bounding box center [166, 179] width 39 height 12
